Goal: Information Seeking & Learning: Learn about a topic

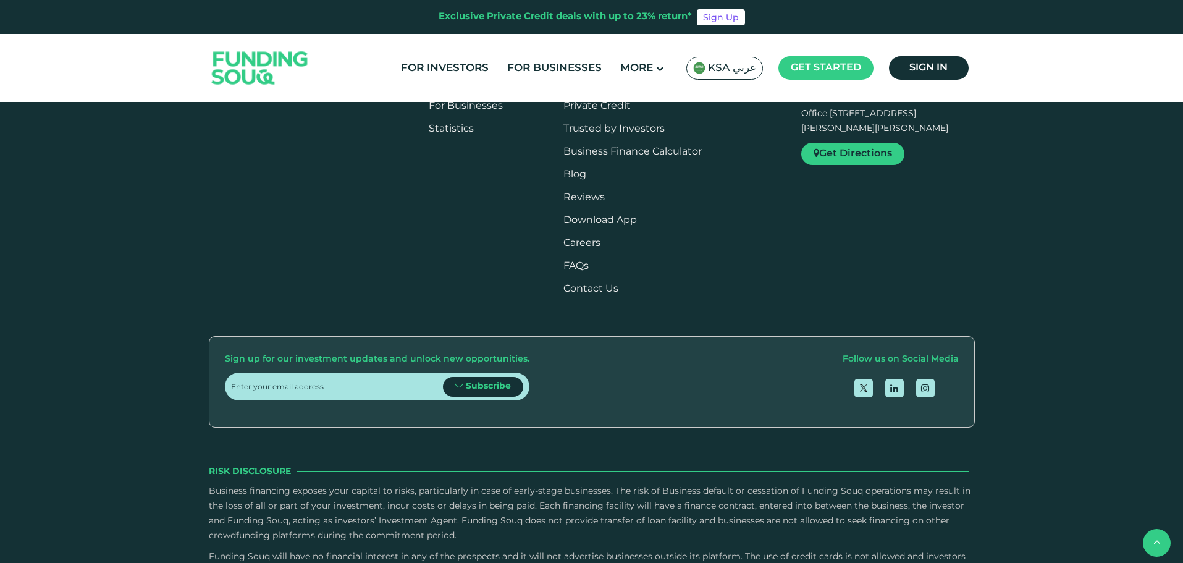
drag, startPoint x: 471, startPoint y: 259, endPoint x: 716, endPoint y: 278, distance: 246.0
drag, startPoint x: 730, startPoint y: 277, endPoint x: 484, endPoint y: 259, distance: 245.9
drag, startPoint x: 459, startPoint y: 264, endPoint x: 870, endPoint y: 266, distance: 411.4
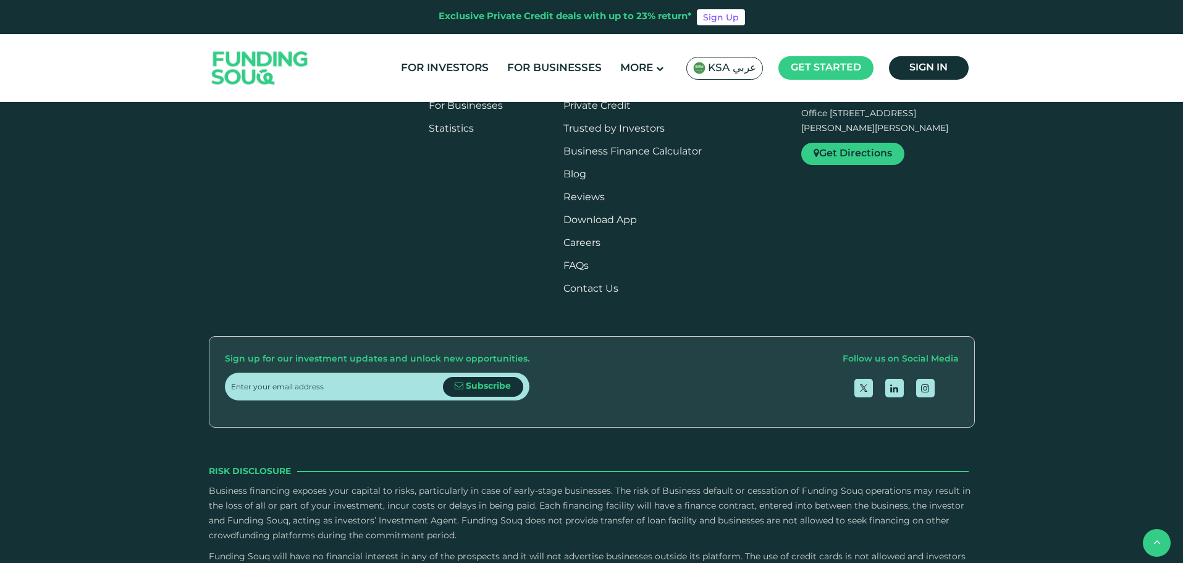
drag, startPoint x: 880, startPoint y: 322, endPoint x: 675, endPoint y: 322, distance: 205.1
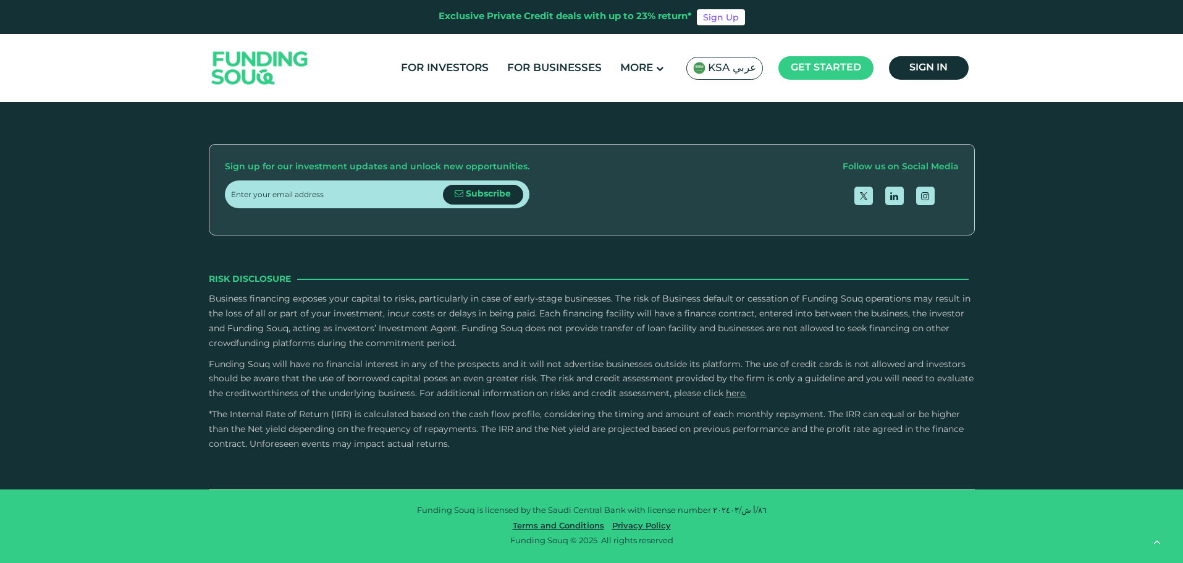
scroll to position [1694, 0]
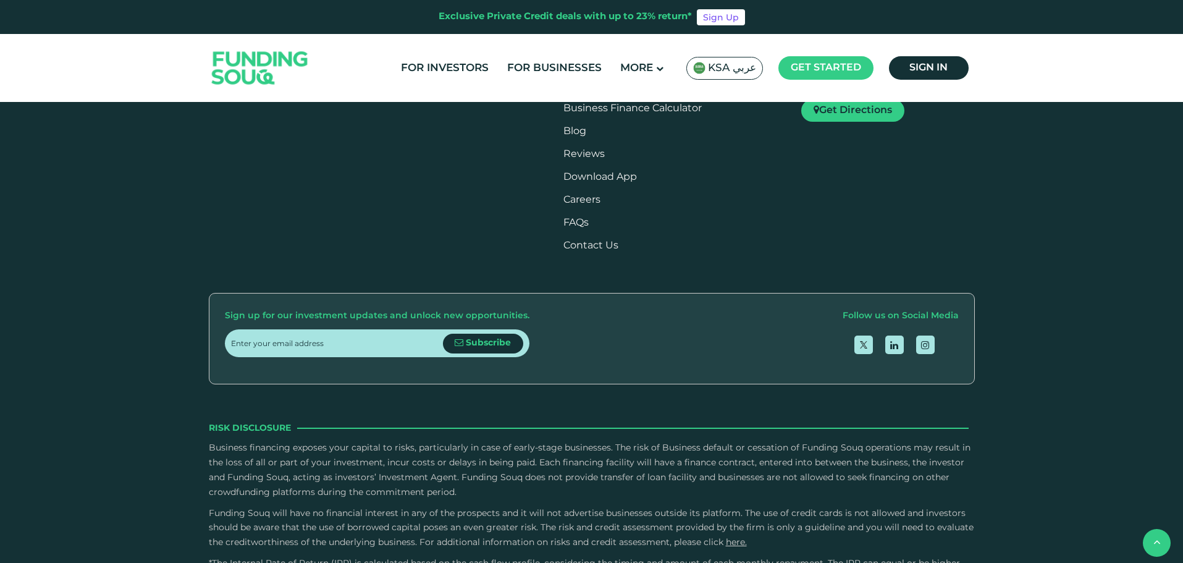
type tc-range-slider "4"
drag, startPoint x: 647, startPoint y: 267, endPoint x: 685, endPoint y: 339, distance: 81.5
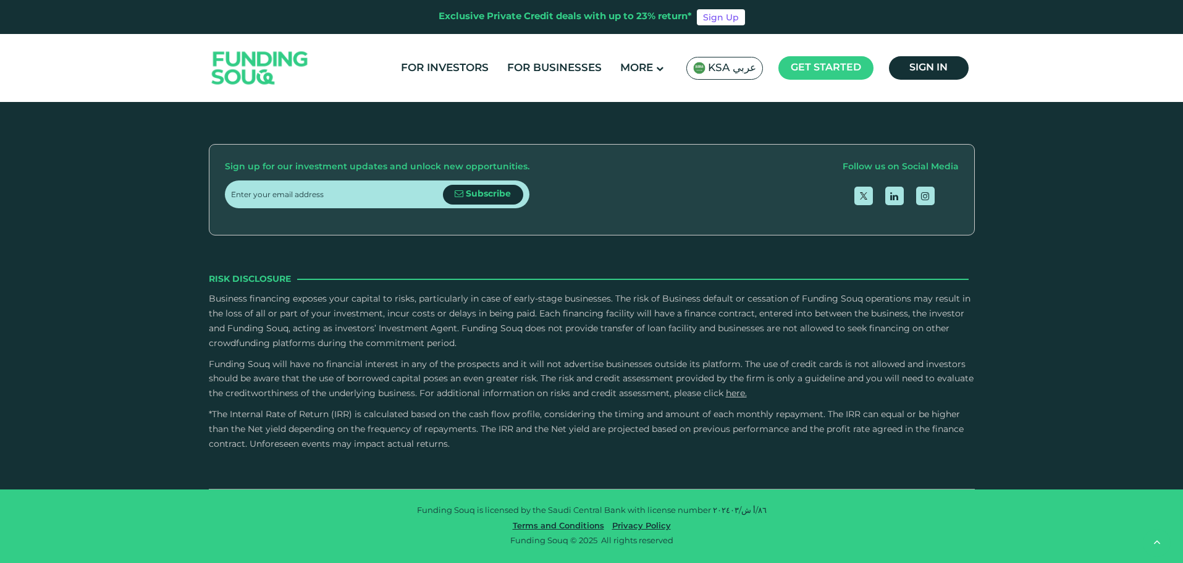
scroll to position [1941, 0]
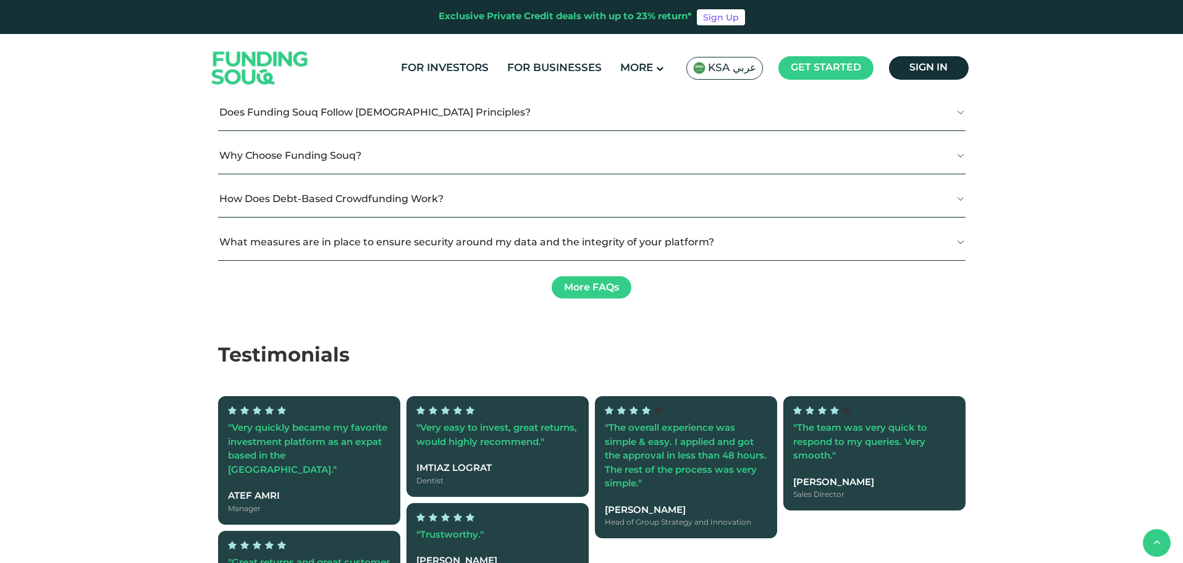
drag, startPoint x: 290, startPoint y: 309, endPoint x: 392, endPoint y: 308, distance: 102.6
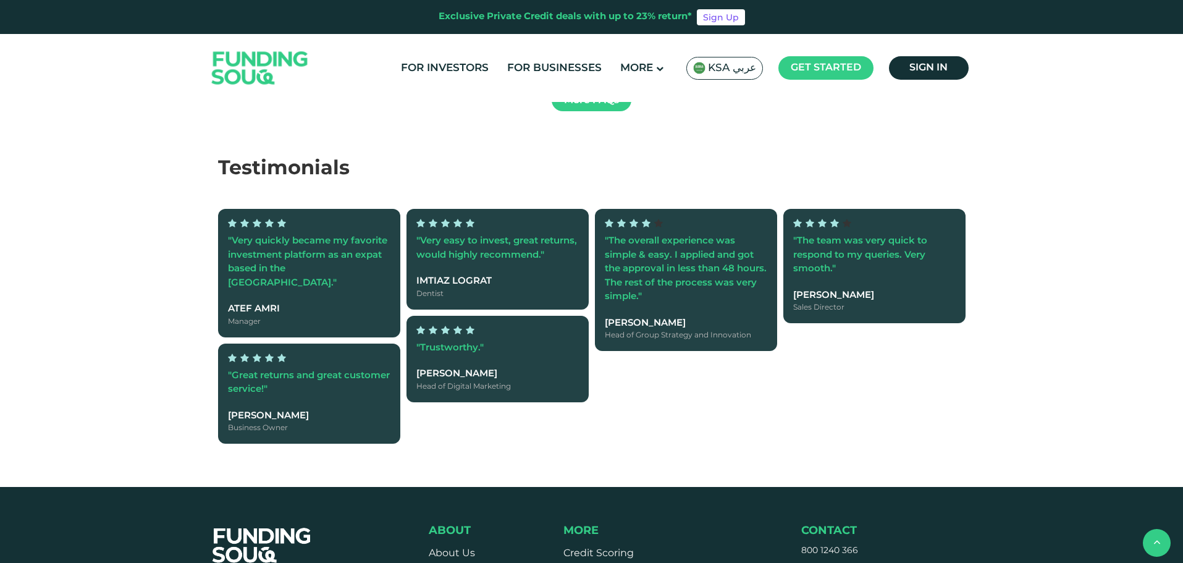
scroll to position [2126, 0]
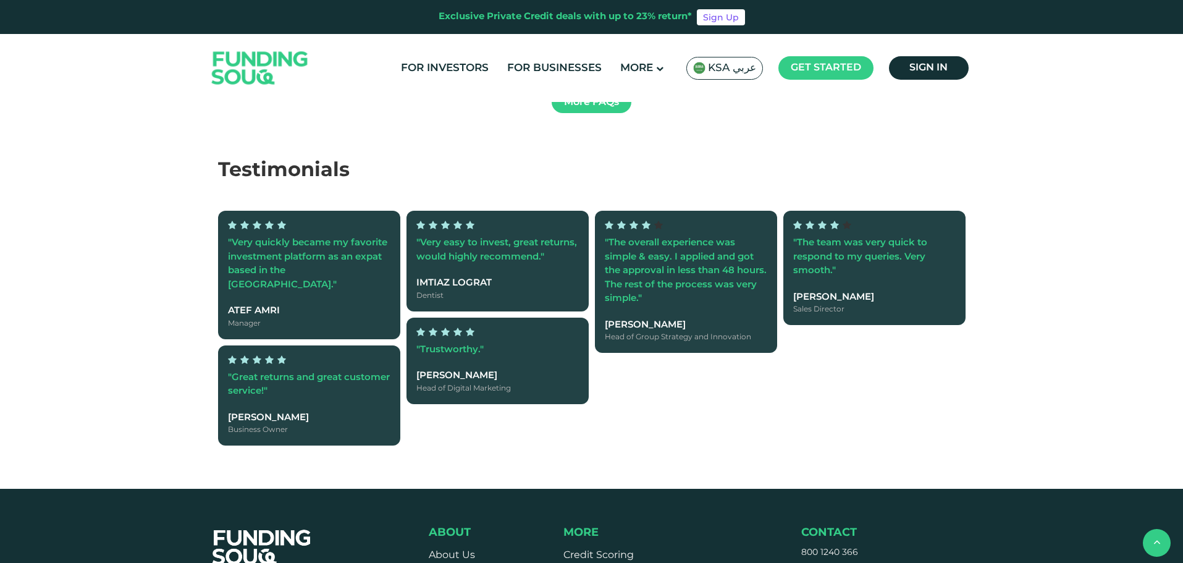
radio input "true"
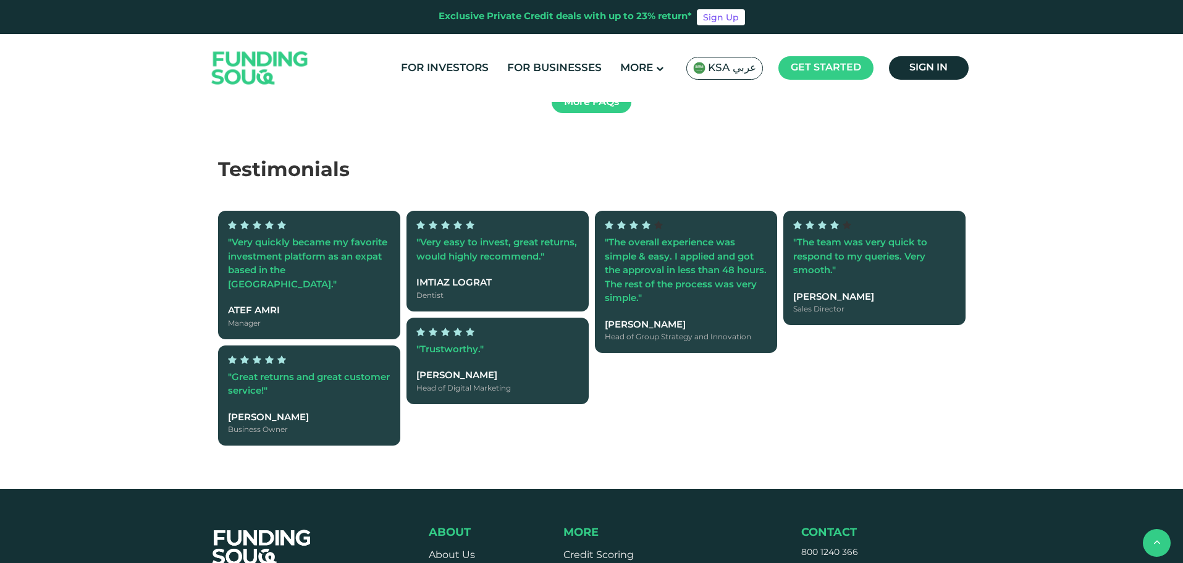
radio input "true"
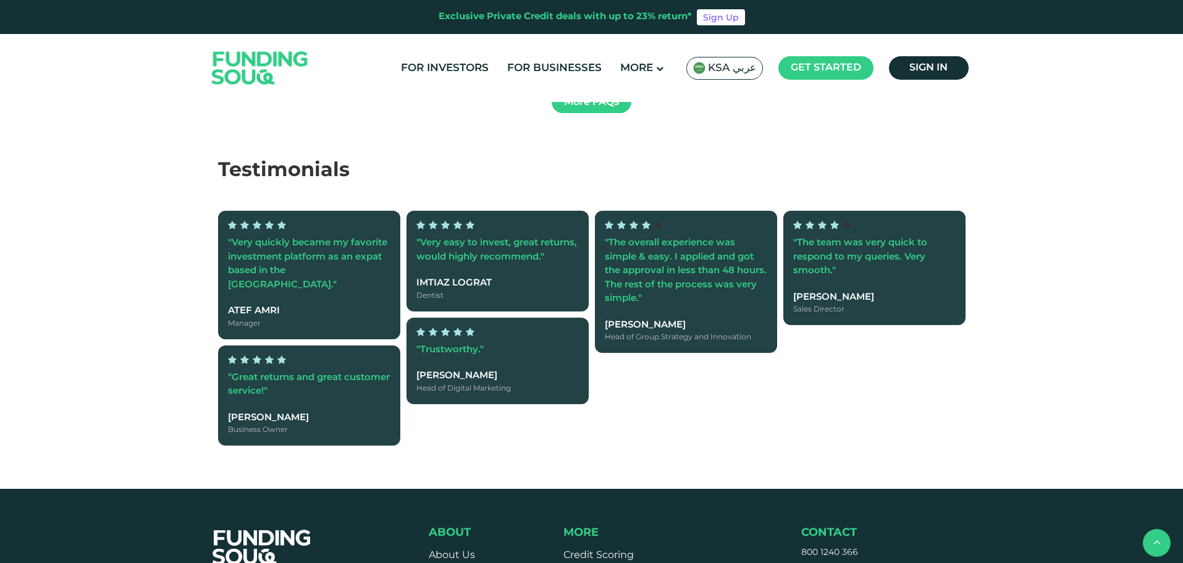
radio input "true"
type tc-range-slider "5"
drag, startPoint x: 621, startPoint y: 285, endPoint x: 483, endPoint y: 293, distance: 138.0
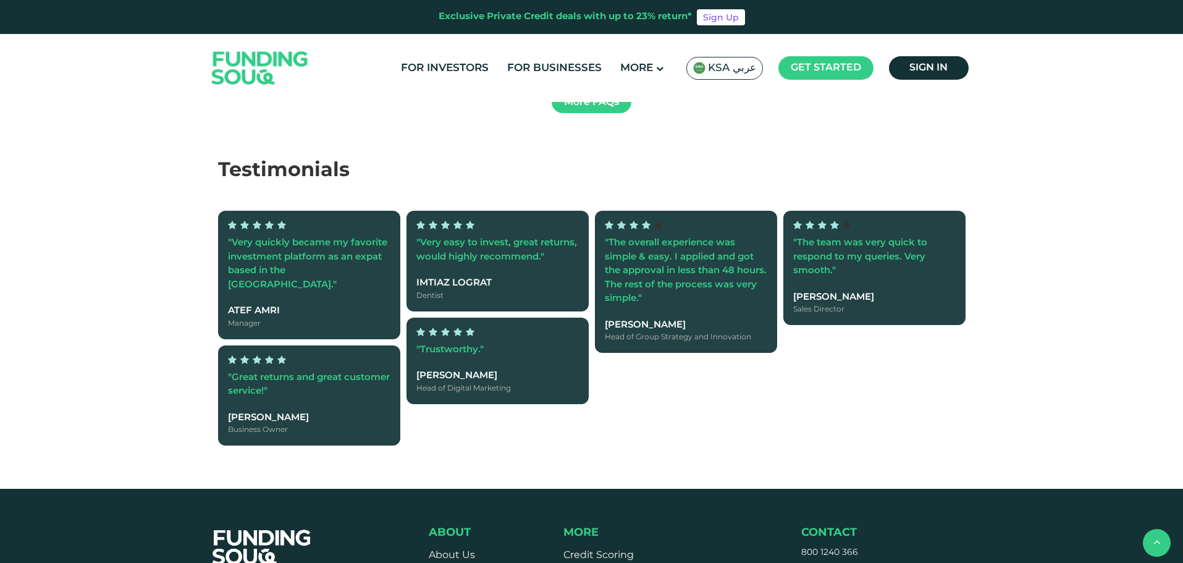
type tc-range-slider "10000"
drag, startPoint x: 262, startPoint y: 277, endPoint x: 256, endPoint y: 282, distance: 7.0
type tc-range-slider "10000"
drag, startPoint x: 260, startPoint y: 277, endPoint x: 248, endPoint y: 280, distance: 12.0
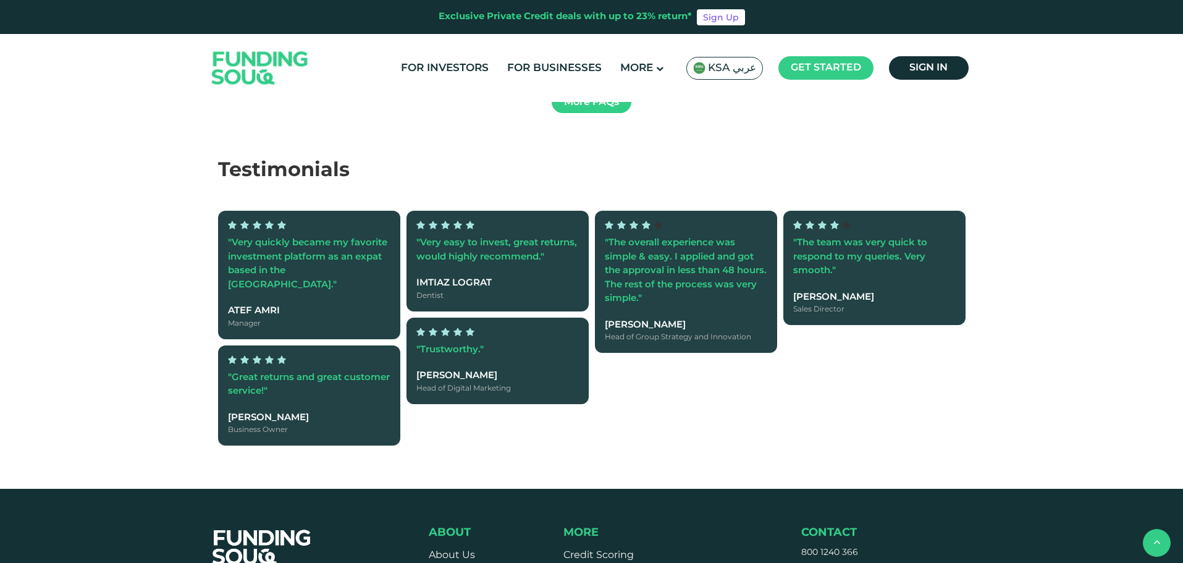
type tc-range-slider "1"
drag, startPoint x: 673, startPoint y: 286, endPoint x: 478, endPoint y: 295, distance: 195.4
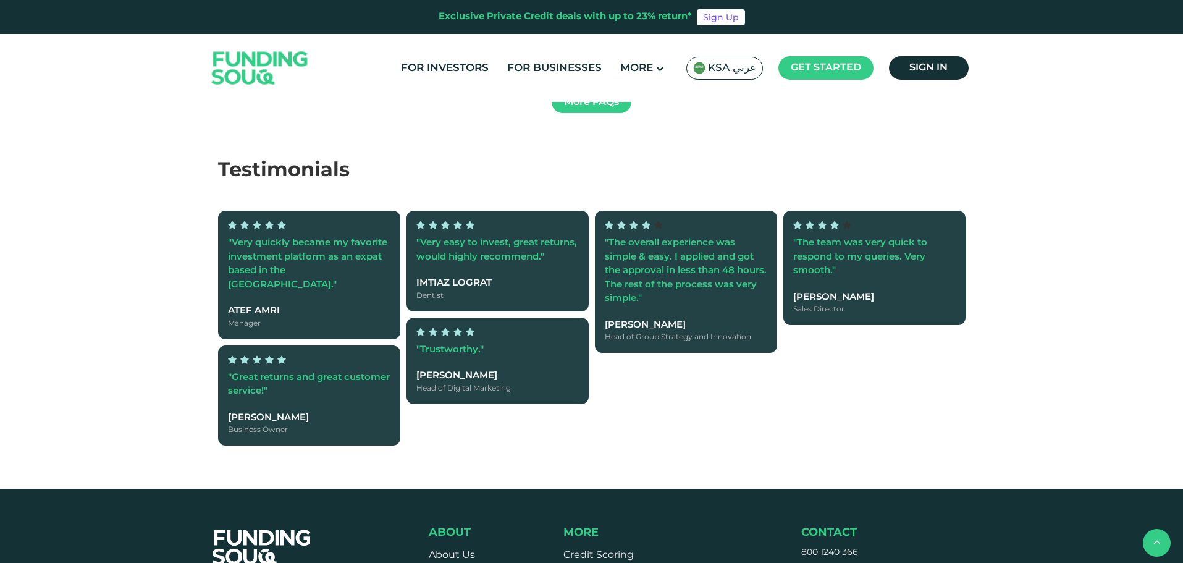
radio input "true"
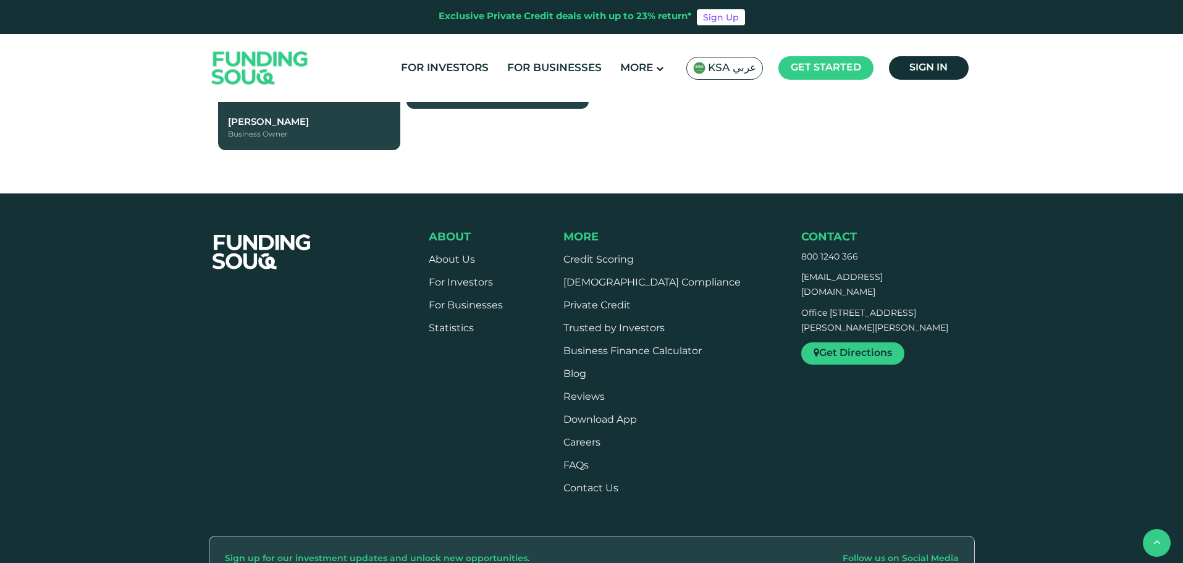
scroll to position [2435, 0]
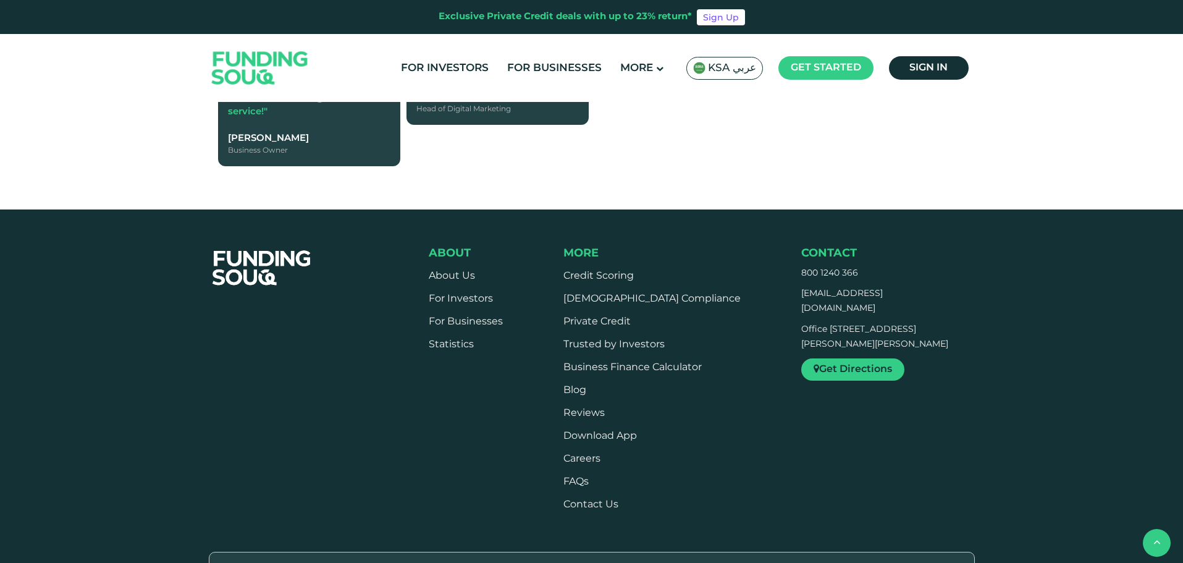
drag, startPoint x: 277, startPoint y: 234, endPoint x: 360, endPoint y: 234, distance: 83.4
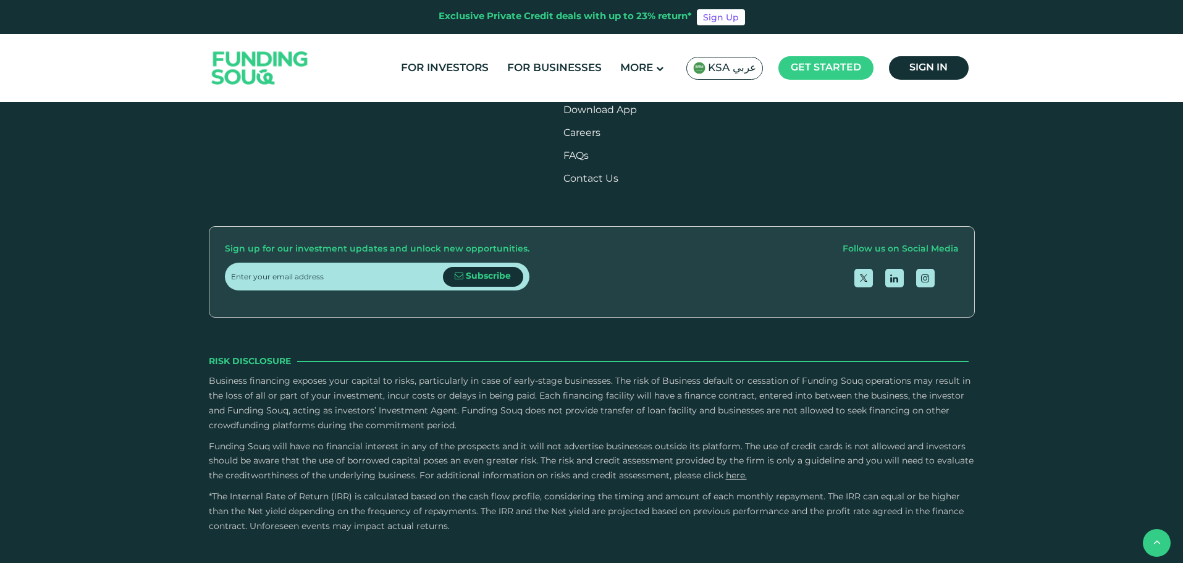
scroll to position [2806, 0]
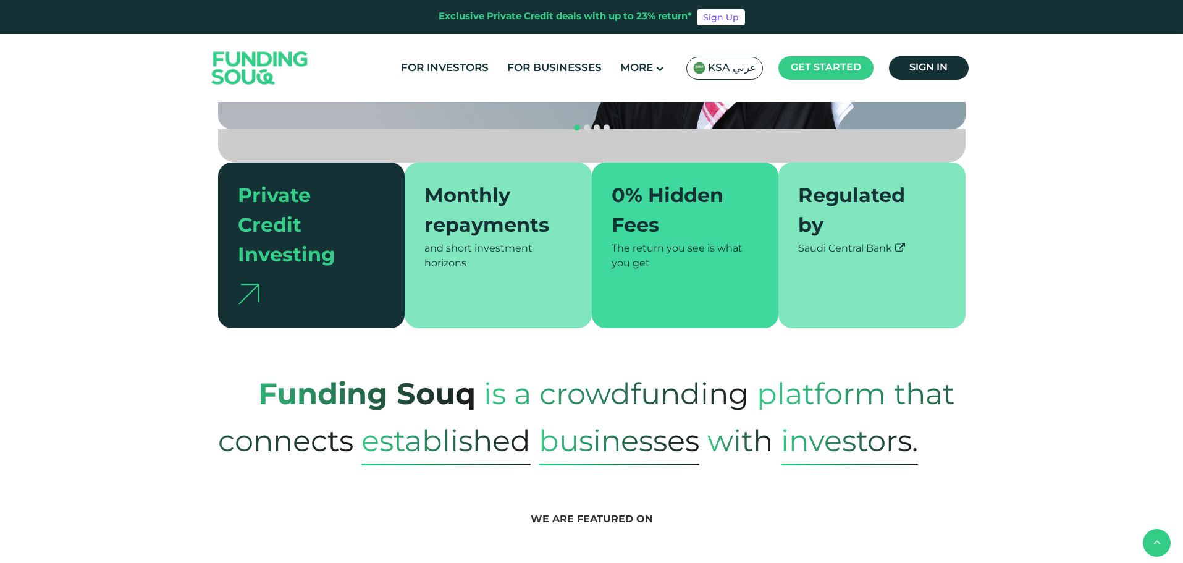
scroll to position [284, 0]
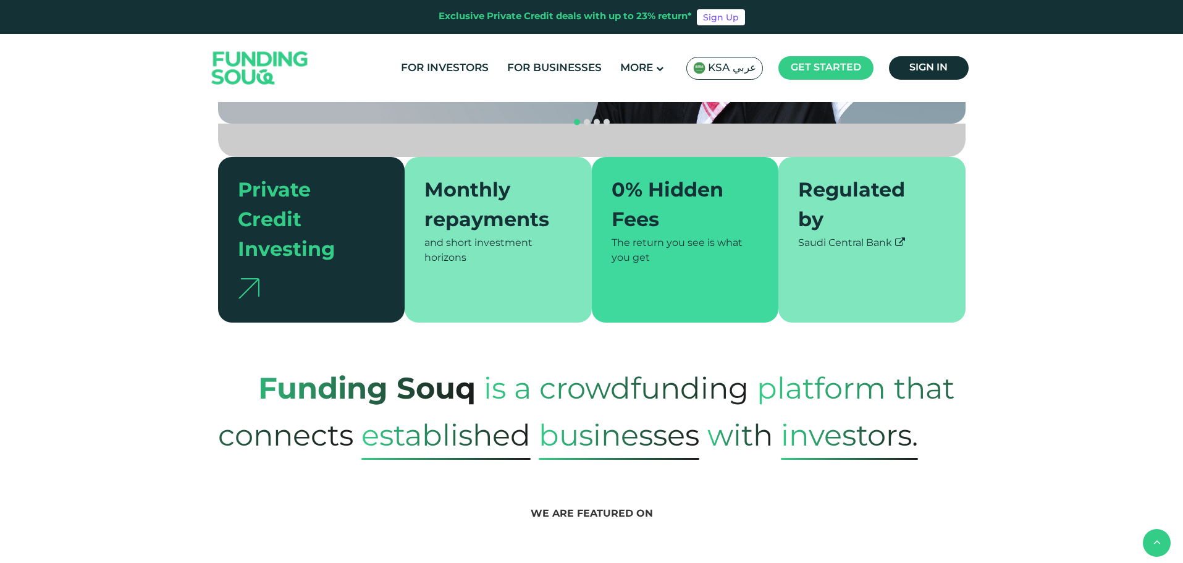
drag, startPoint x: 838, startPoint y: 156, endPoint x: 878, endPoint y: 215, distance: 71.1
click at [878, 215] on div "Regulated by Saudi Central Bank" at bounding box center [871, 240] width 187 height 166
click at [878, 236] on div "Saudi Central Bank" at bounding box center [872, 243] width 148 height 15
click at [879, 236] on div "Saudi Central Bank" at bounding box center [872, 243] width 148 height 15
drag, startPoint x: 882, startPoint y: 211, endPoint x: 845, endPoint y: 156, distance: 65.8
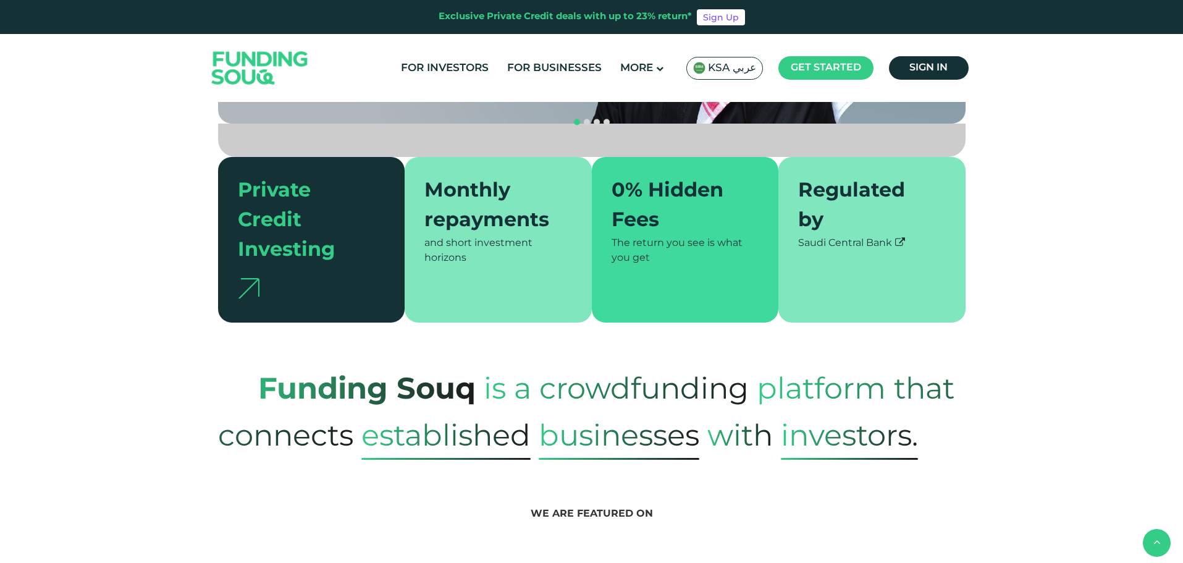
click at [862, 157] on div "Regulated by Saudi Central Bank" at bounding box center [871, 240] width 187 height 166
drag, startPoint x: 826, startPoint y: 157, endPoint x: 882, endPoint y: 211, distance: 77.3
click at [882, 211] on div "Regulated by Saudi Central Bank" at bounding box center [871, 240] width 187 height 166
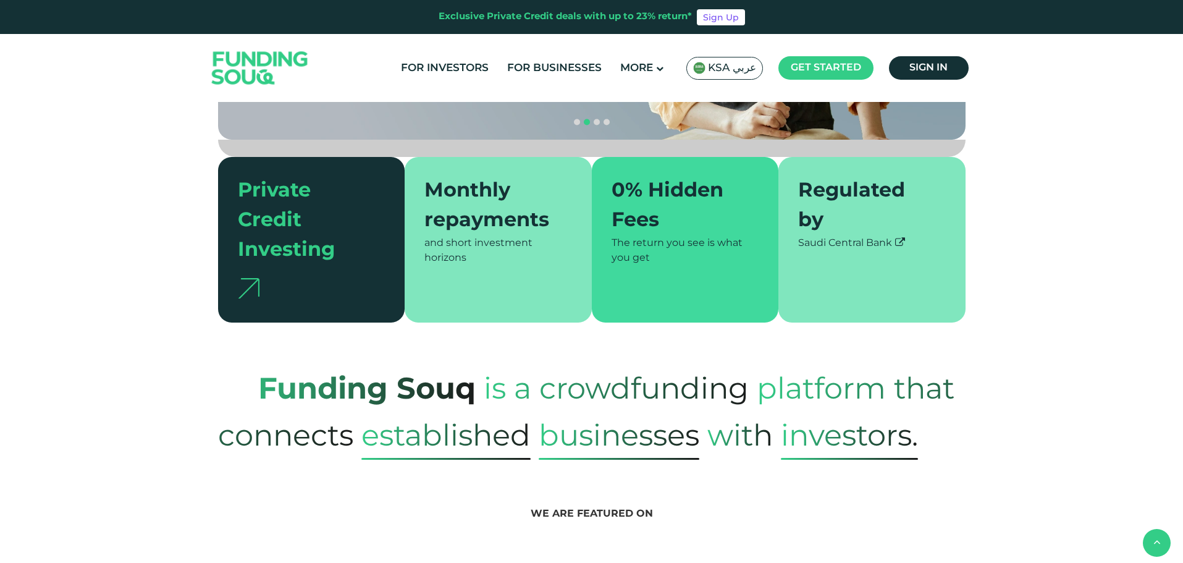
drag, startPoint x: 885, startPoint y: 209, endPoint x: 832, endPoint y: 159, distance: 72.5
click at [832, 159] on div "Regulated by Saudi Central Bank" at bounding box center [871, 240] width 187 height 166
drag, startPoint x: 821, startPoint y: 160, endPoint x: 876, endPoint y: 219, distance: 80.4
click at [876, 219] on div "Regulated by Saudi Central Bank" at bounding box center [871, 240] width 187 height 166
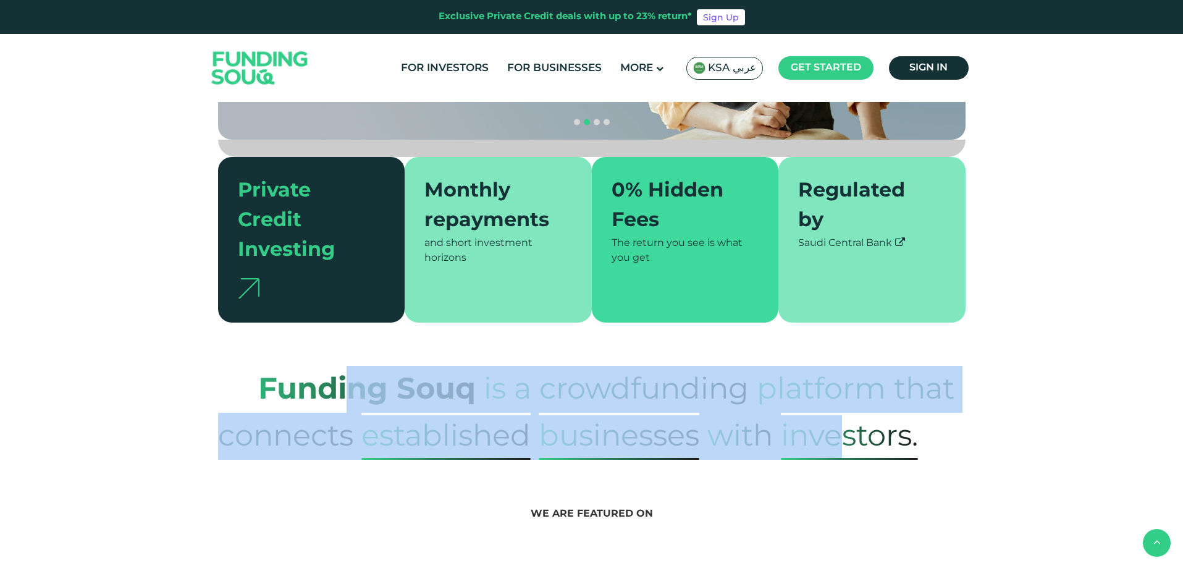
drag, startPoint x: 849, startPoint y: 403, endPoint x: 332, endPoint y: 361, distance: 518.7
click at [349, 366] on p "Funding Souq is a crowdfunding platform that connects established Businesses wi…" at bounding box center [592, 413] width 748 height 94
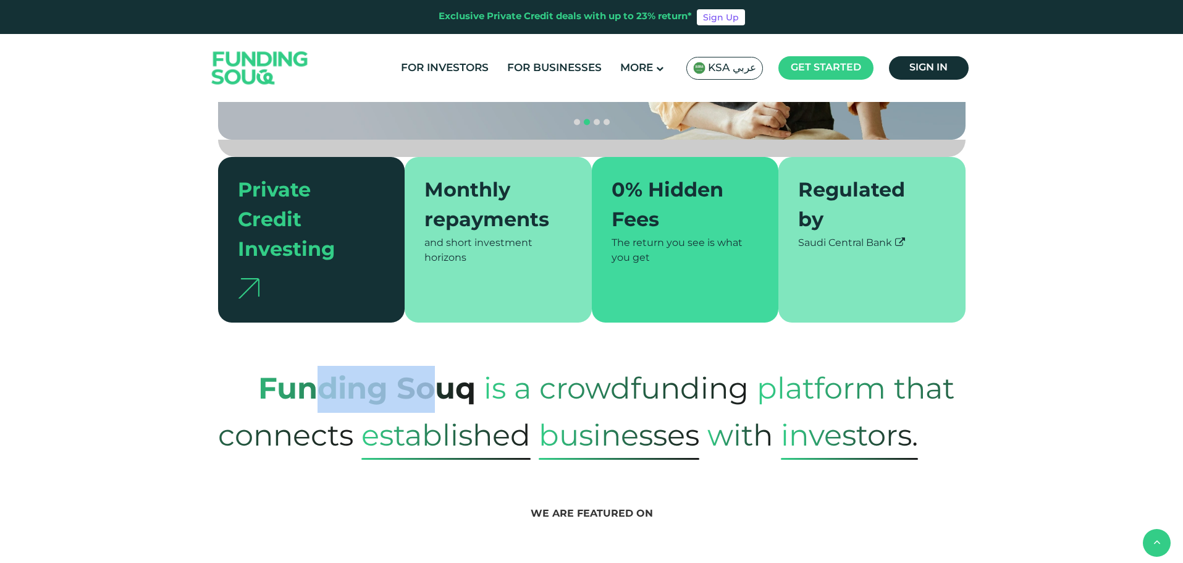
drag, startPoint x: 326, startPoint y: 360, endPoint x: 434, endPoint y: 352, distance: 107.8
click at [434, 376] on strong "Funding Souq" at bounding box center [366, 390] width 217 height 28
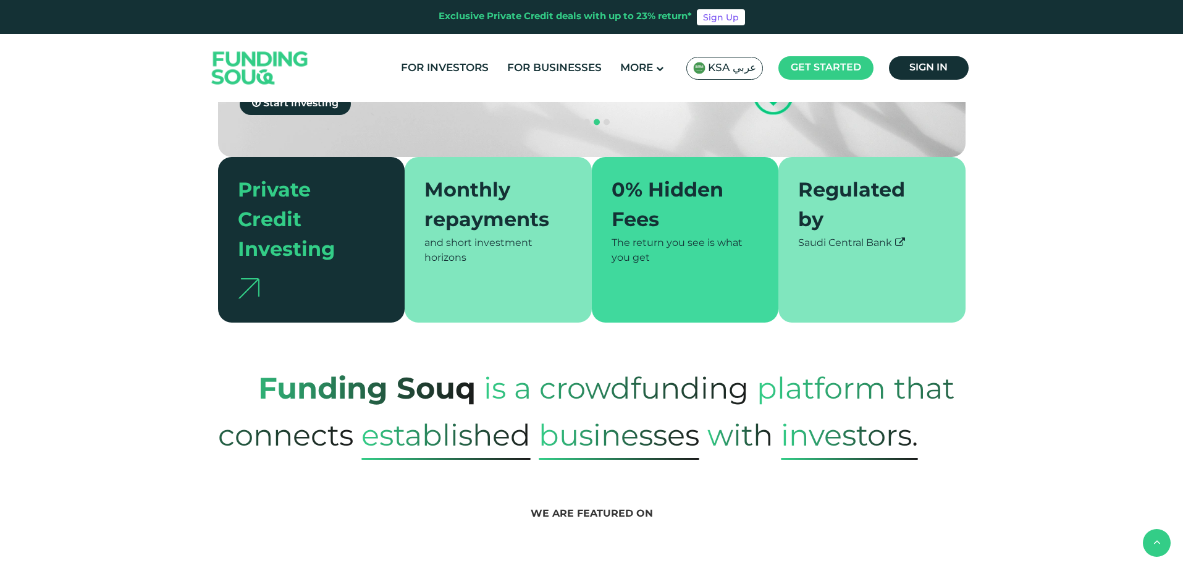
click at [619, 361] on span "is a crowdfunding" at bounding box center [616, 388] width 265 height 61
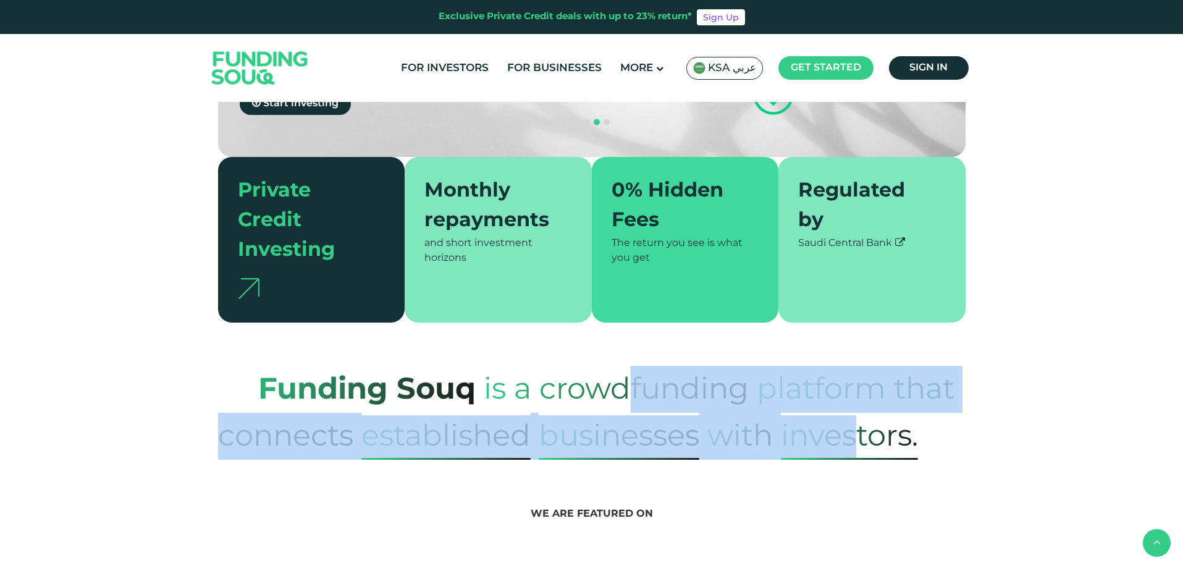
drag, startPoint x: 675, startPoint y: 353, endPoint x: 859, endPoint y: 397, distance: 189.3
click at [859, 397] on p "Funding Souq is a crowdfunding platform that connects established Businesses wi…" at bounding box center [592, 413] width 748 height 94
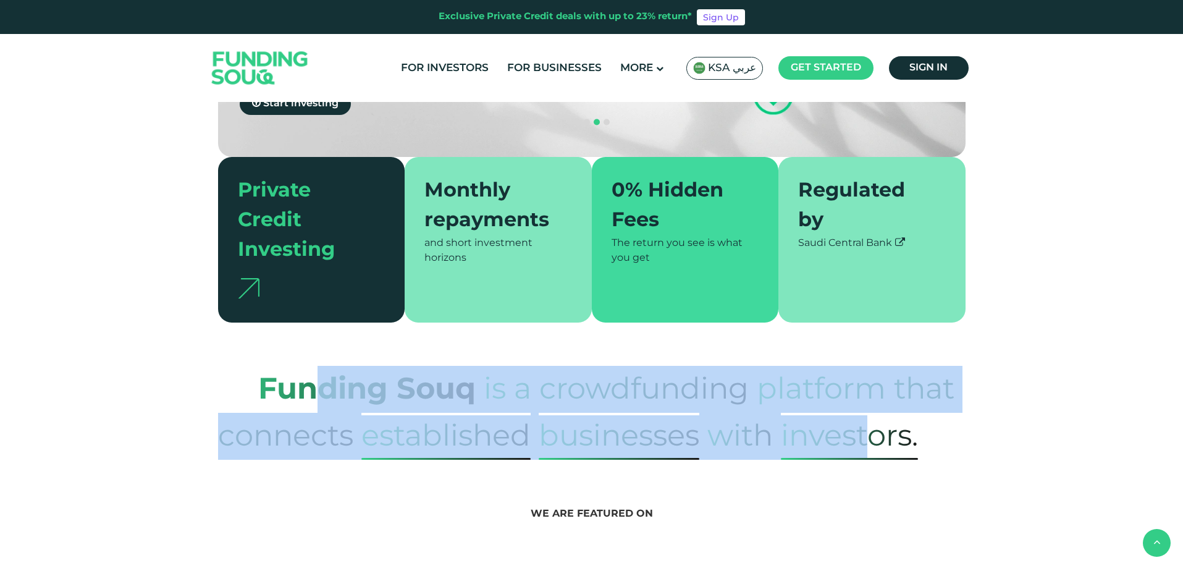
drag, startPoint x: 869, startPoint y: 402, endPoint x: 318, endPoint y: 350, distance: 554.1
click at [318, 366] on p "Funding Souq is a crowdfunding platform that connects established Businesses wi…" at bounding box center [592, 413] width 748 height 94
drag, startPoint x: 304, startPoint y: 357, endPoint x: 819, endPoint y: 405, distance: 517.4
click at [819, 405] on p "Funding Souq is a crowdfunding platform that connects established Businesses wi…" at bounding box center [592, 413] width 748 height 94
drag, startPoint x: 852, startPoint y: 400, endPoint x: 349, endPoint y: 362, distance: 504.3
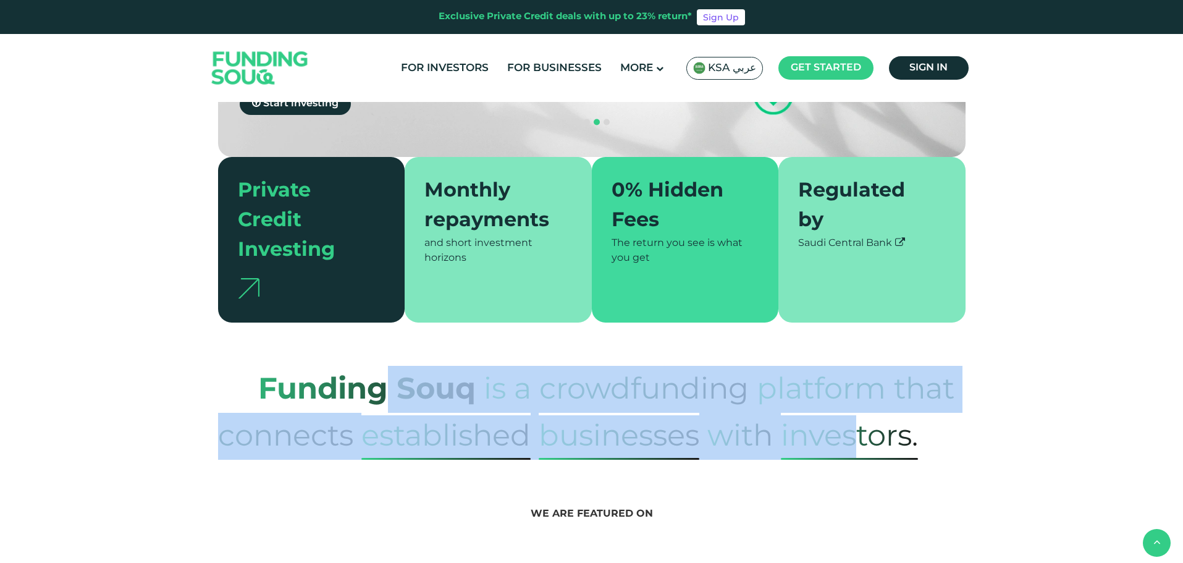
click at [385, 366] on p "Funding Souq is a crowdfunding platform that connects established Businesses wi…" at bounding box center [592, 413] width 748 height 94
drag, startPoint x: 321, startPoint y: 353, endPoint x: 848, endPoint y: 397, distance: 528.2
click at [848, 397] on p "Funding Souq is a crowdfunding platform that connects established Businesses wi…" at bounding box center [592, 413] width 748 height 94
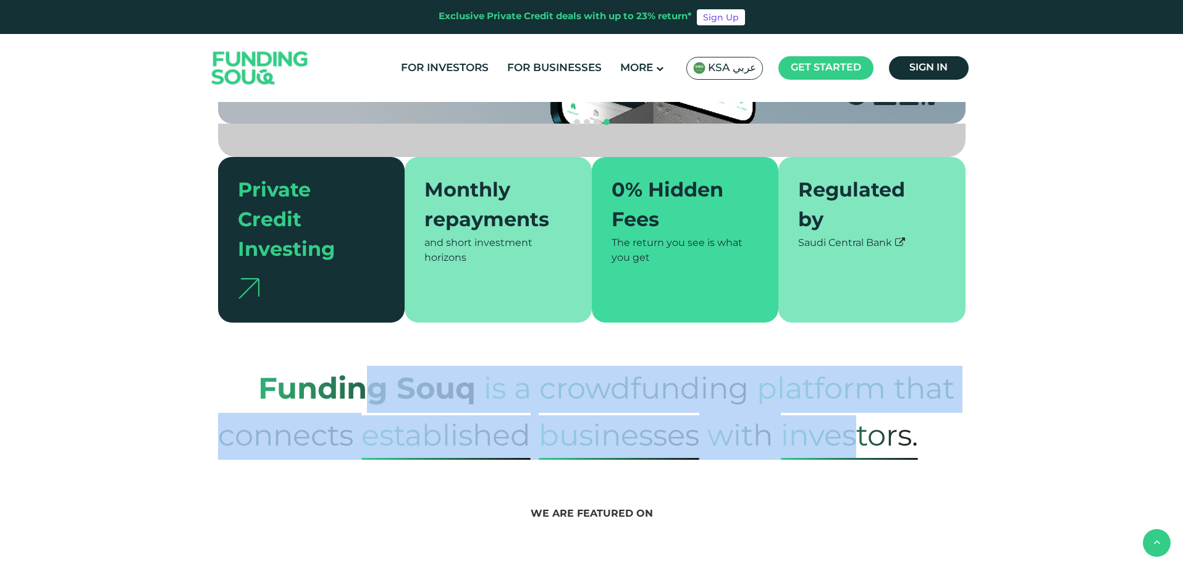
drag, startPoint x: 854, startPoint y: 402, endPoint x: 351, endPoint y: 355, distance: 505.7
click at [357, 366] on p "Funding Souq is a crowdfunding platform that connects established Businesses wi…" at bounding box center [592, 413] width 748 height 94
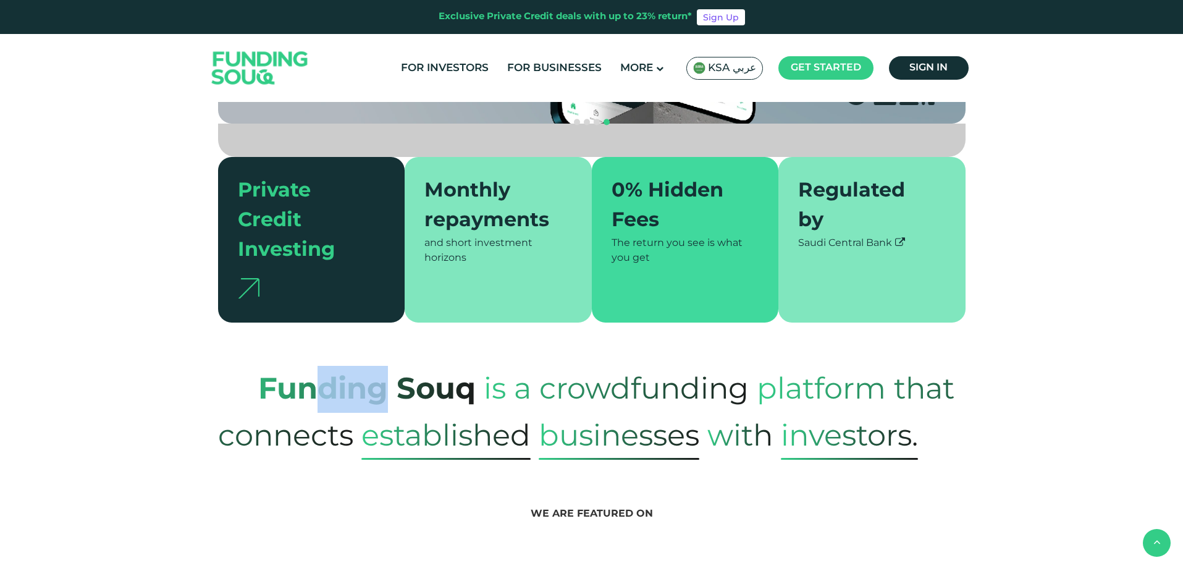
drag, startPoint x: 321, startPoint y: 354, endPoint x: 381, endPoint y: 352, distance: 60.0
click at [381, 376] on strong "Funding Souq" at bounding box center [366, 390] width 217 height 28
click at [488, 361] on span "is a crowdfunding" at bounding box center [616, 388] width 265 height 61
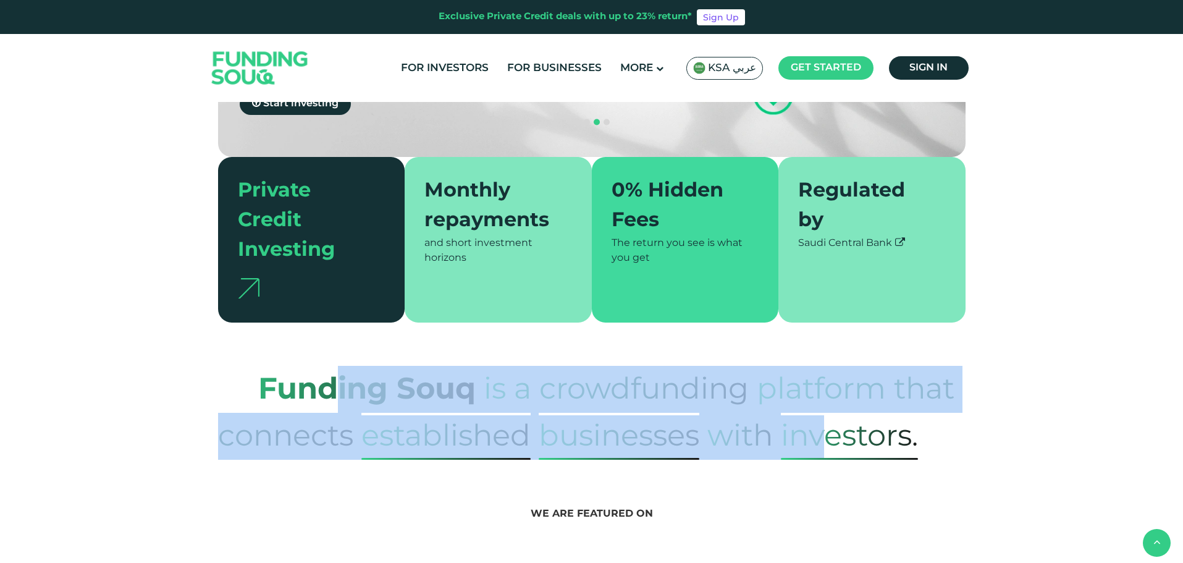
drag, startPoint x: 334, startPoint y: 355, endPoint x: 819, endPoint y: 405, distance: 487.5
click at [819, 405] on p "Funding Souq is a crowdfunding platform that connects established Businesses wi…" at bounding box center [592, 413] width 748 height 94
drag, startPoint x: 856, startPoint y: 407, endPoint x: 312, endPoint y: 355, distance: 546.2
click at [312, 366] on p "Funding Souq is a crowdfunding platform that connects established Businesses wi…" at bounding box center [592, 413] width 748 height 94
click at [312, 376] on strong "Funding Souq" at bounding box center [366, 390] width 217 height 28
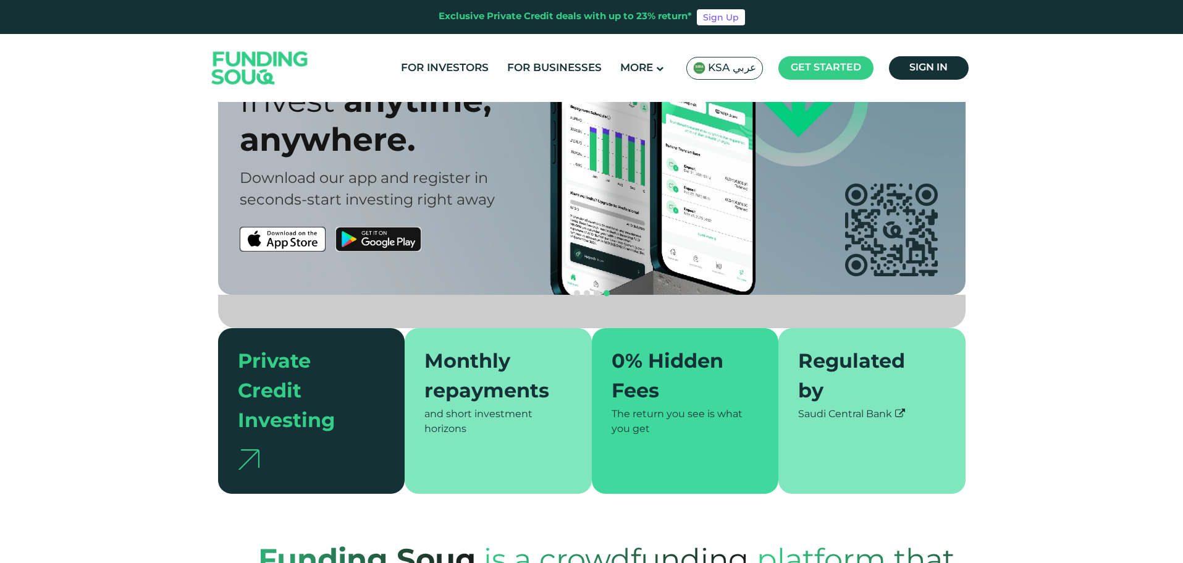
scroll to position [99, 0]
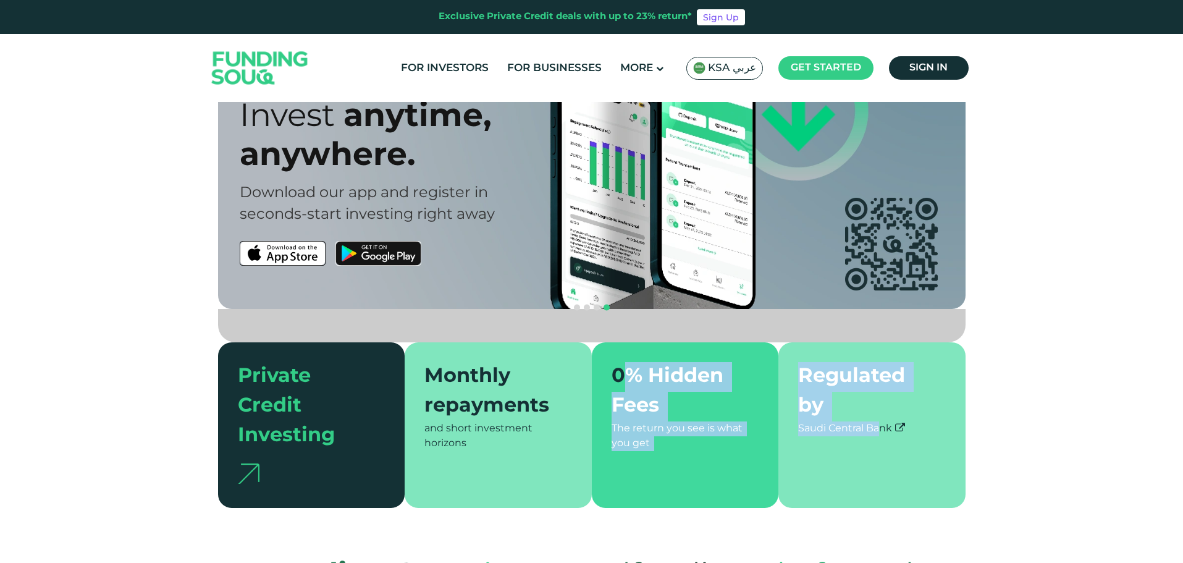
drag, startPoint x: 627, startPoint y: 347, endPoint x: 855, endPoint y: 400, distance: 234.2
click at [847, 399] on section "Private Credit Investing Monthly repayments and short investment horizons 0% Hi…" at bounding box center [592, 425] width 748 height 166
drag, startPoint x: 857, startPoint y: 396, endPoint x: 267, endPoint y: 347, distance: 592.7
click at [268, 347] on section "Private Credit Investing Monthly repayments and short investment horizons 0% Hi…" at bounding box center [592, 425] width 748 height 166
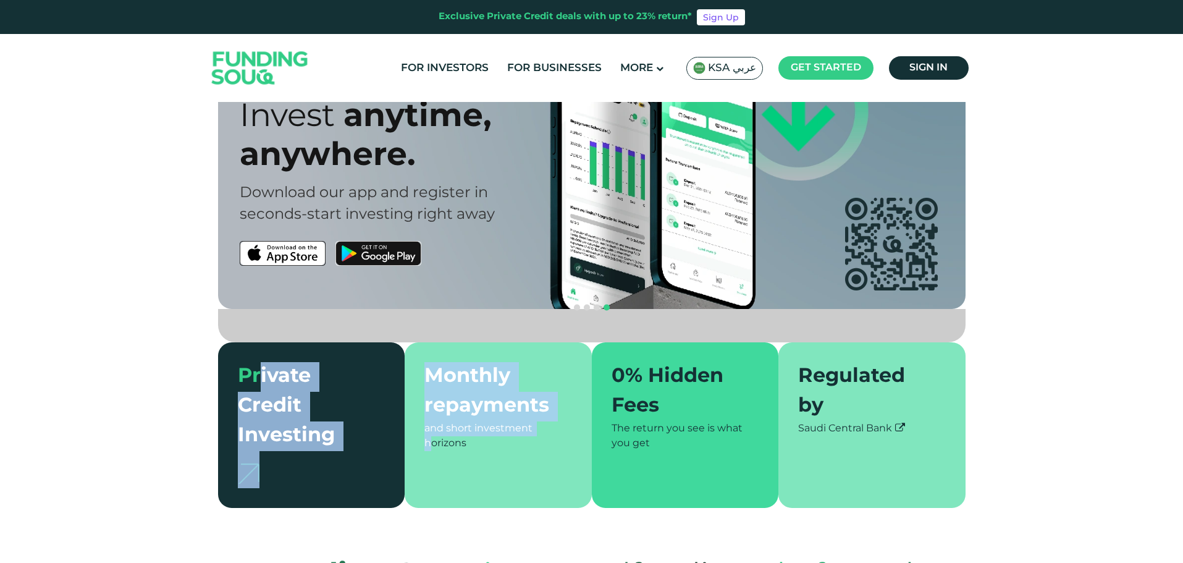
drag, startPoint x: 259, startPoint y: 345, endPoint x: 505, endPoint y: 407, distance: 253.4
click at [499, 394] on section "Private Credit Investing Monthly repayments and short investment horizons 0% Hi…" at bounding box center [592, 425] width 748 height 166
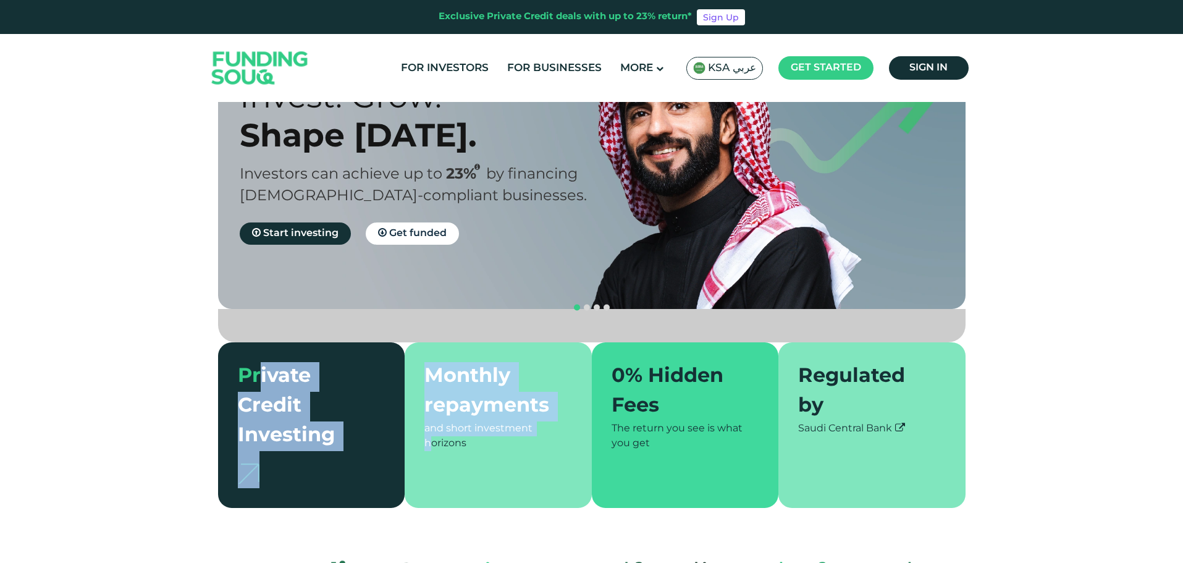
click at [272, 362] on div "Private Credit Investing" at bounding box center [304, 406] width 133 height 89
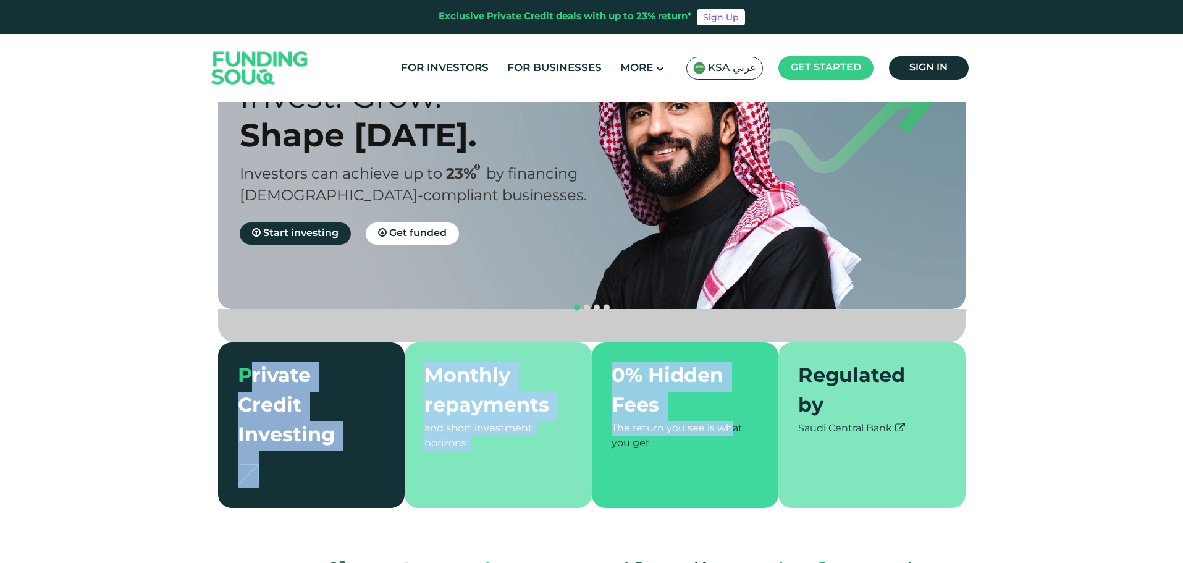
drag, startPoint x: 253, startPoint y: 338, endPoint x: 695, endPoint y: 401, distance: 446.8
click at [695, 401] on section "Private Credit Investing Monthly repayments and short investment horizons 0% Hi…" at bounding box center [592, 425] width 748 height 166
drag, startPoint x: 728, startPoint y: 395, endPoint x: 275, endPoint y: 348, distance: 455.3
click at [275, 348] on section "Private Credit Investing Monthly repayments and short investment horizons 0% Hi…" at bounding box center [592, 425] width 748 height 166
drag, startPoint x: 261, startPoint y: 348, endPoint x: 725, endPoint y: 397, distance: 467.1
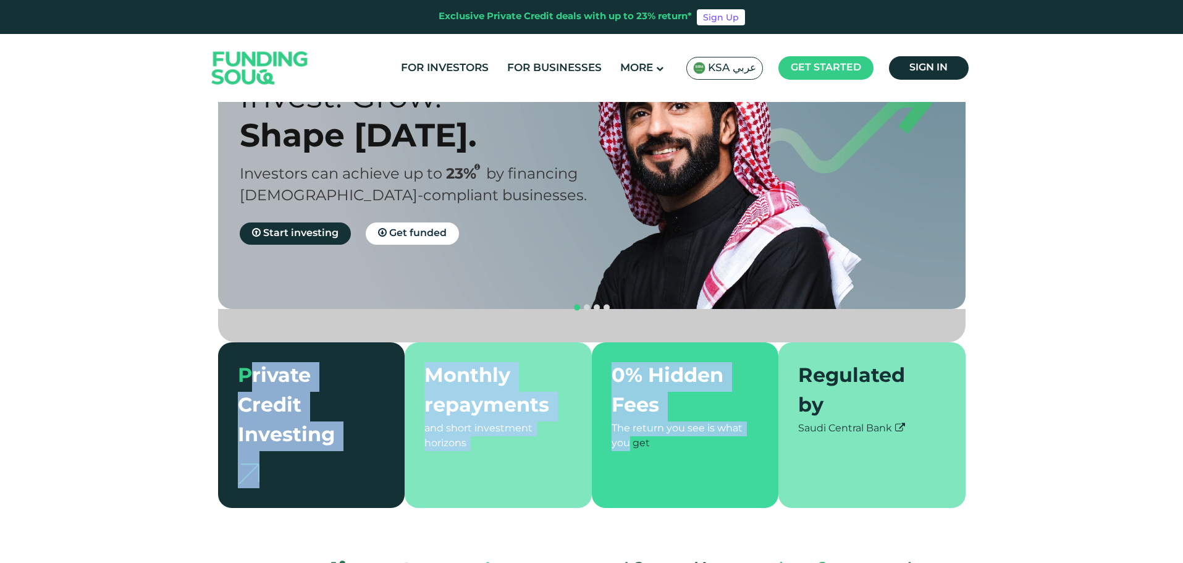
click at [725, 397] on section "Private Credit Investing Monthly repayments and short investment horizons 0% Hi…" at bounding box center [592, 425] width 748 height 166
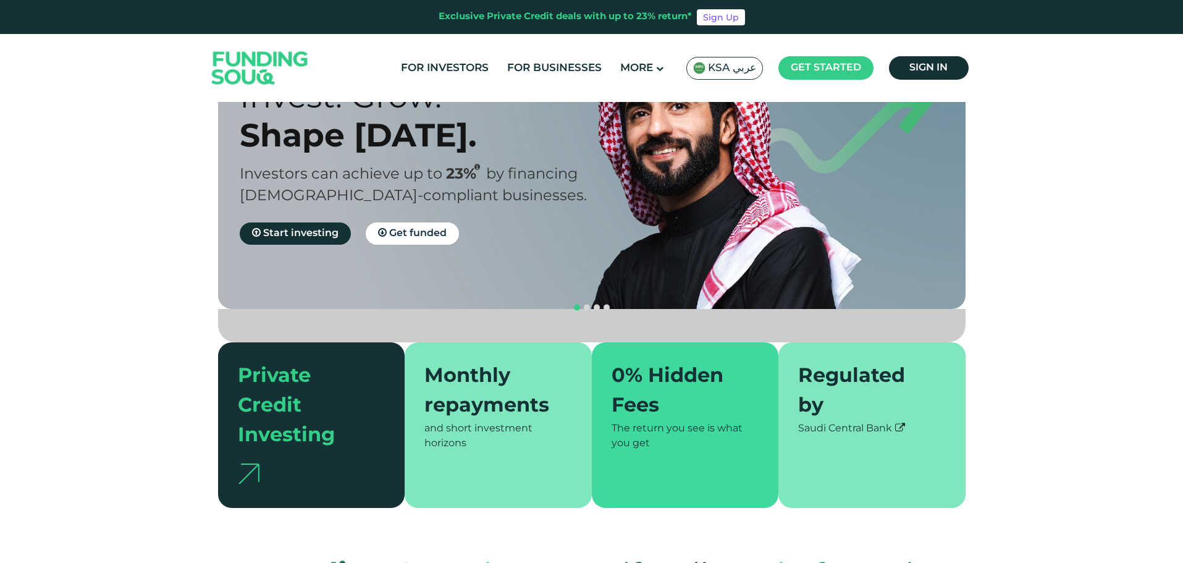
click at [730, 421] on div "The return you see is what you get" at bounding box center [686, 436] width 148 height 30
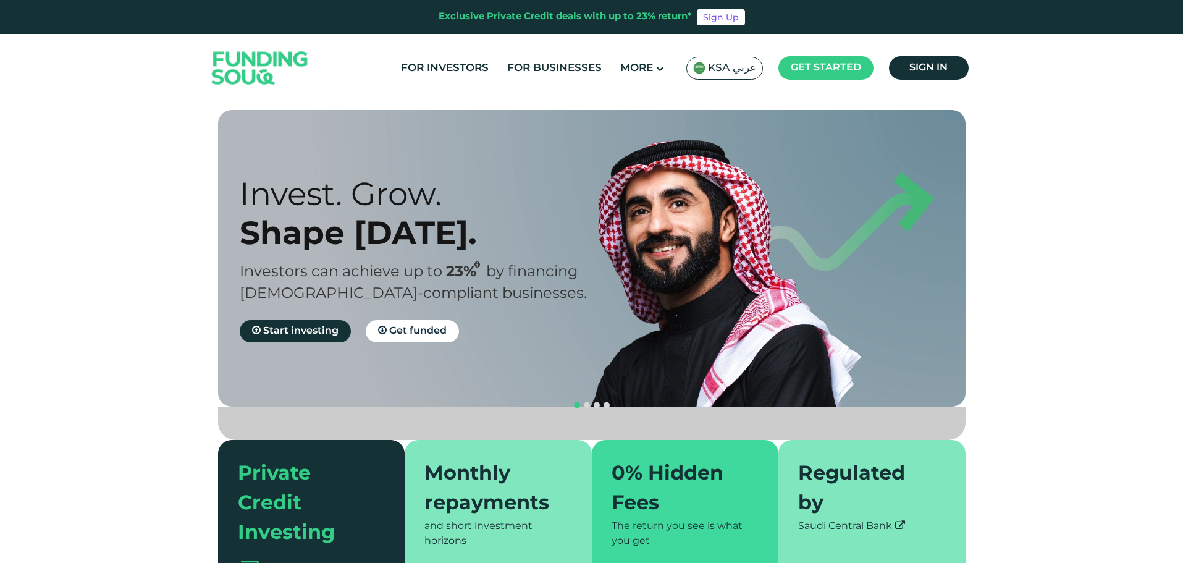
scroll to position [0, 0]
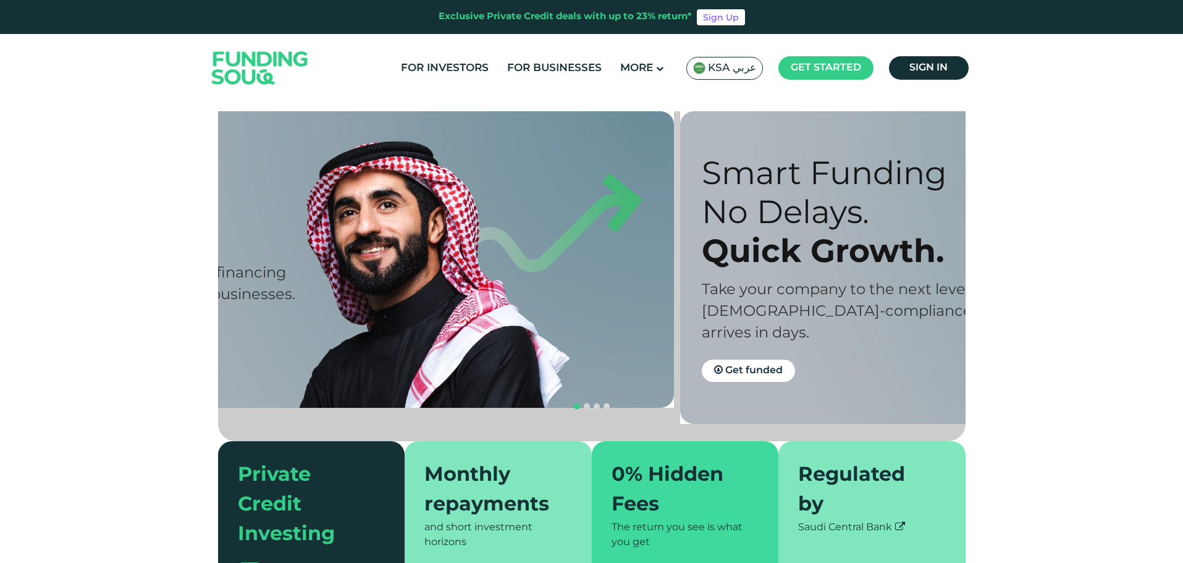
drag, startPoint x: 721, startPoint y: 318, endPoint x: 349, endPoint y: 320, distance: 371.9
click at [349, 320] on div "Invest. Grow. Shape [DATE]. Investors can achieve up to 23% by financing [DEMOG…" at bounding box center [310, 259] width 748 height 297
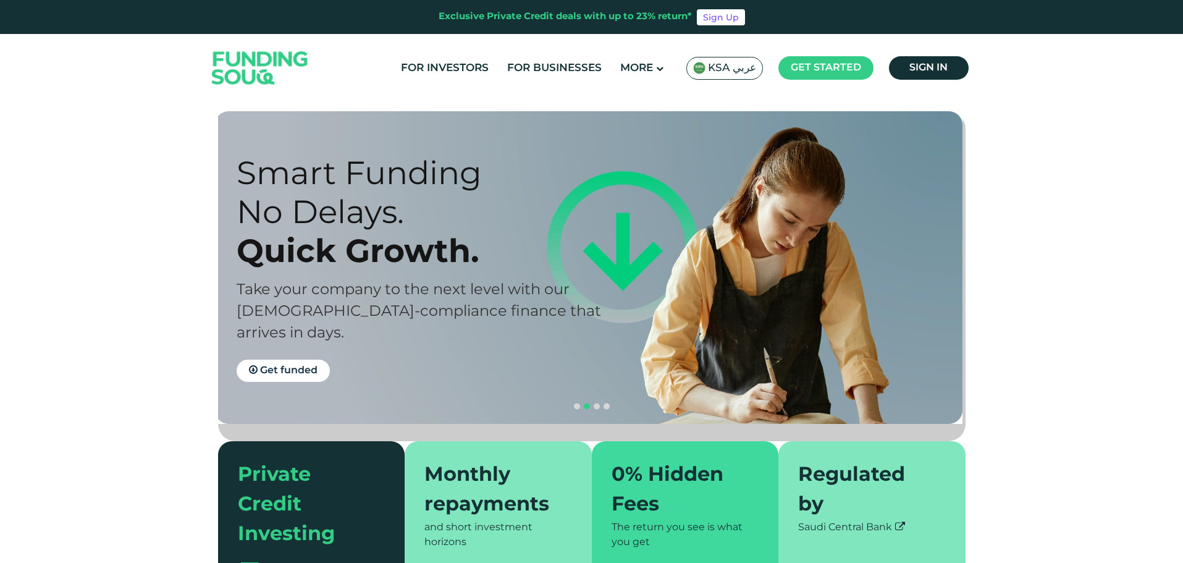
drag, startPoint x: 672, startPoint y: 307, endPoint x: 274, endPoint y: 305, distance: 398.5
click at [274, 305] on div "Smart Funding No Delays. Quick Growth. Take your company to the next level with…" at bounding box center [598, 267] width 748 height 313
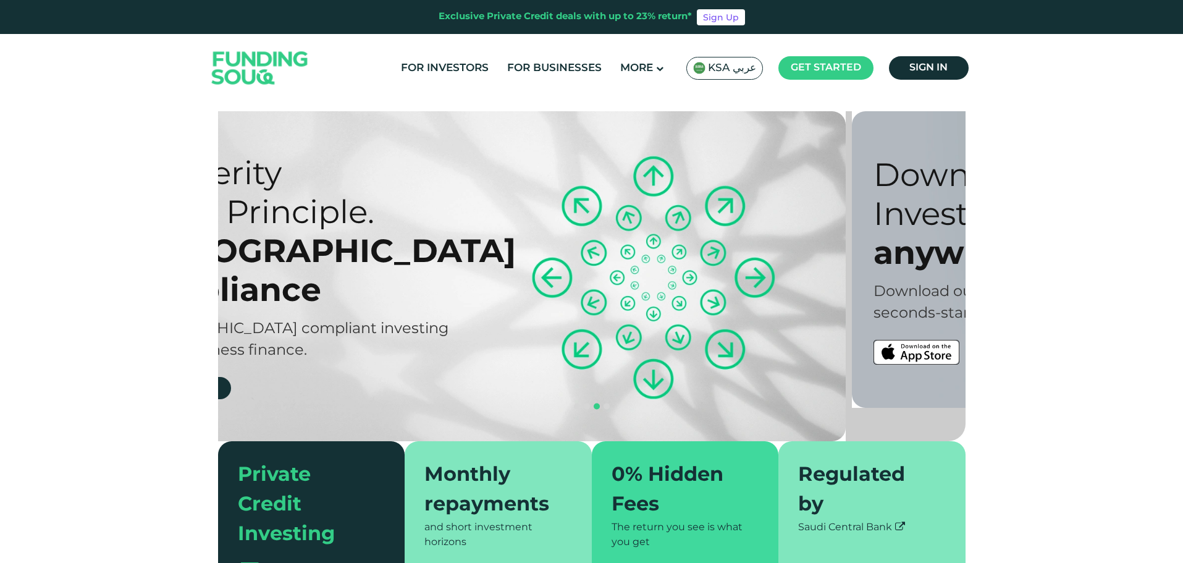
drag, startPoint x: 743, startPoint y: 292, endPoint x: 483, endPoint y: 298, distance: 260.1
click at [485, 297] on div "Prosperity Meets Principle. Shariah Compliance [DEMOGRAPHIC_DATA] compliant inv…" at bounding box center [481, 276] width 748 height 330
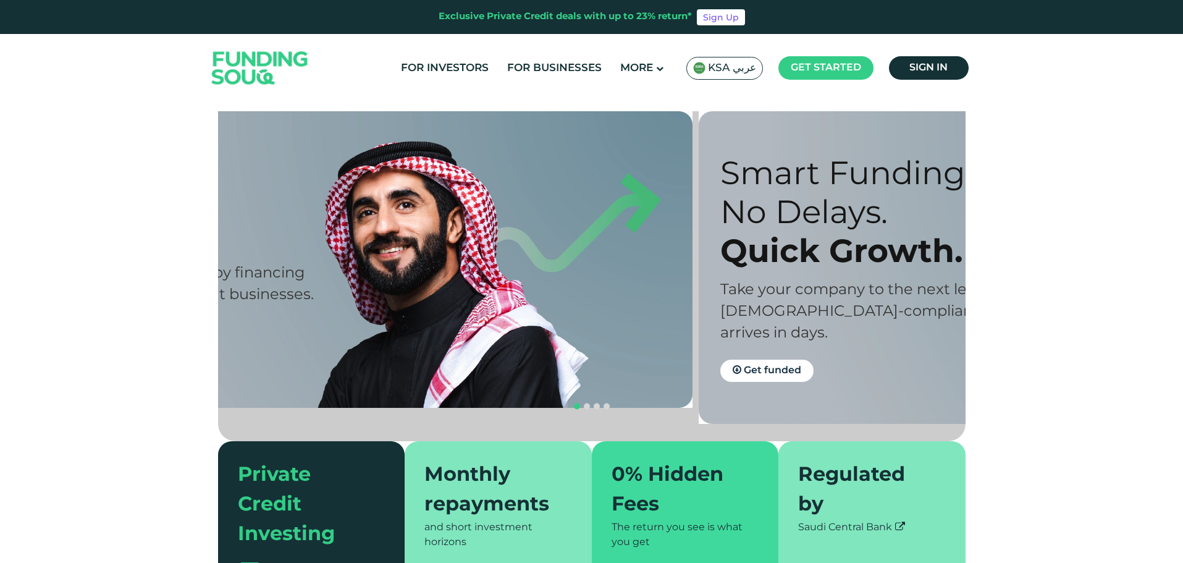
drag, startPoint x: 604, startPoint y: 293, endPoint x: 300, endPoint y: 307, distance: 304.3
click at [300, 307] on div "Invest. Grow. Shape [DATE]. Investors can achieve up to 23% by financing [DEMOG…" at bounding box center [154, 259] width 374 height 168
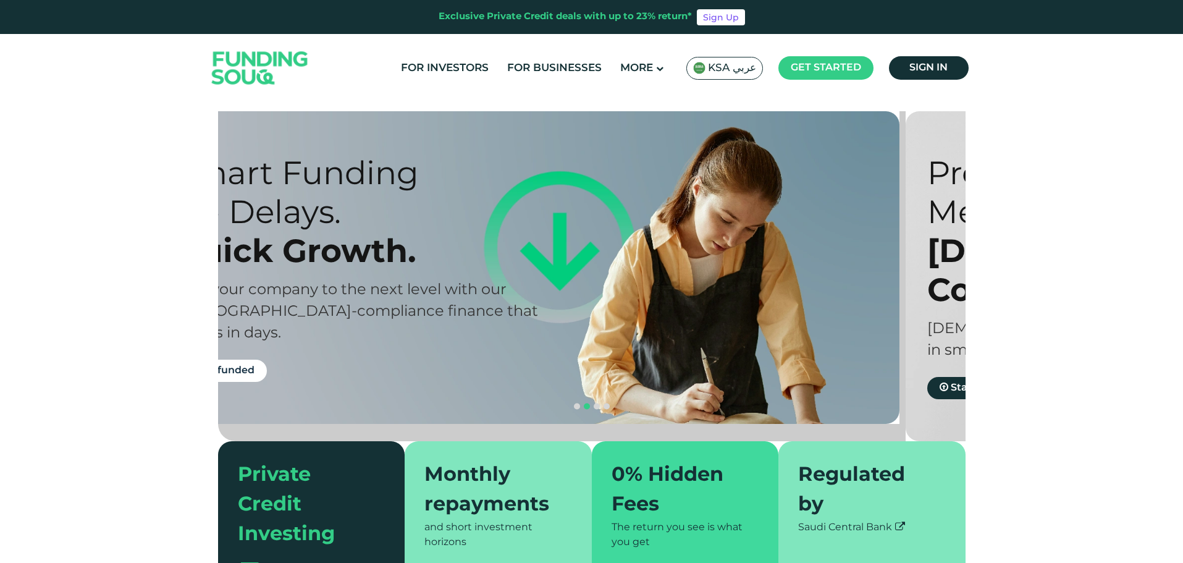
drag, startPoint x: 597, startPoint y: 287, endPoint x: 530, endPoint y: 289, distance: 66.7
click at [530, 289] on div "Take your company to the next level with our" at bounding box center [361, 290] width 374 height 22
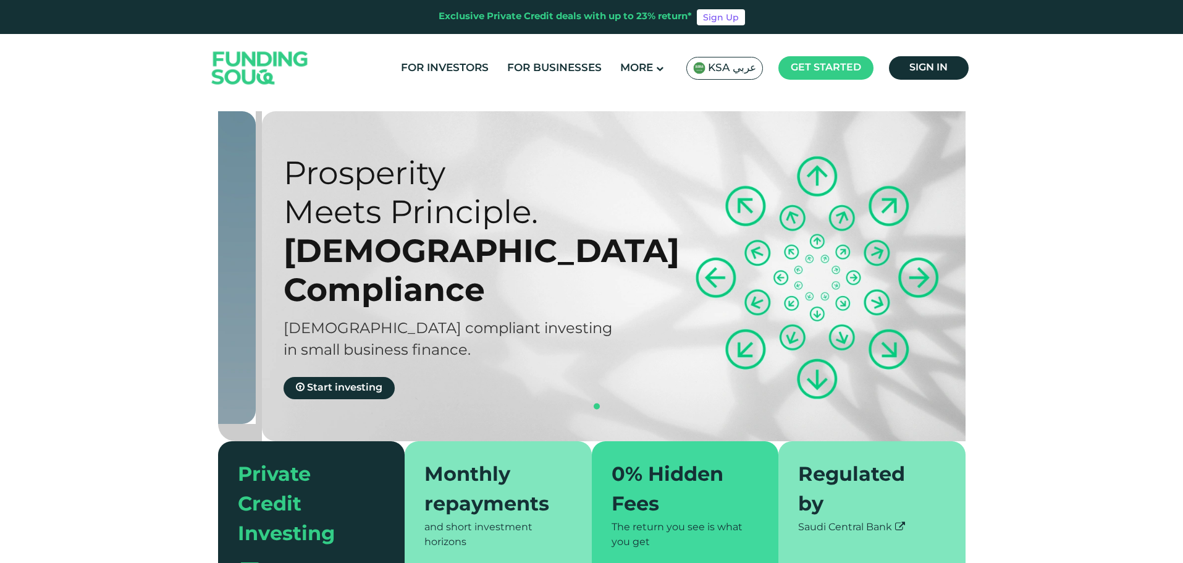
drag, startPoint x: 619, startPoint y: 262, endPoint x: 633, endPoint y: 259, distance: 14.4
click at [633, 259] on div "Prosperity Meets Principle. Shariah Compliance [DEMOGRAPHIC_DATA] compliant inv…" at bounding box center [645, 276] width 748 height 330
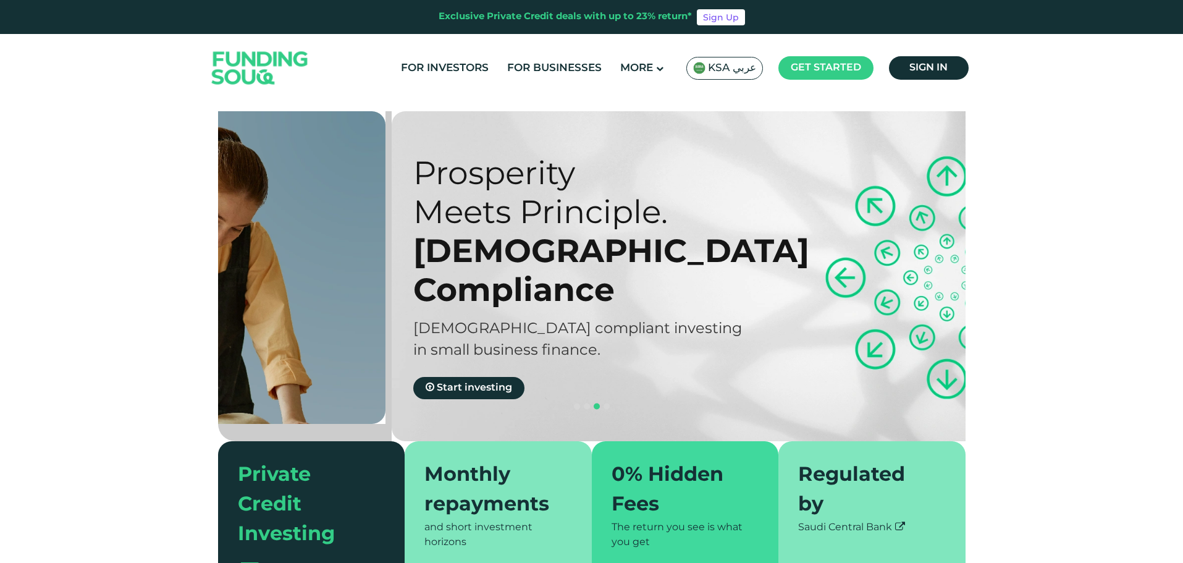
drag, startPoint x: 673, startPoint y: 268, endPoint x: 1001, endPoint y: 264, distance: 328.1
click at [1001, 264] on section "Prosperity Meets Principle. Shariah Compliance [DEMOGRAPHIC_DATA] compliant inv…" at bounding box center [591, 358] width 1183 height 495
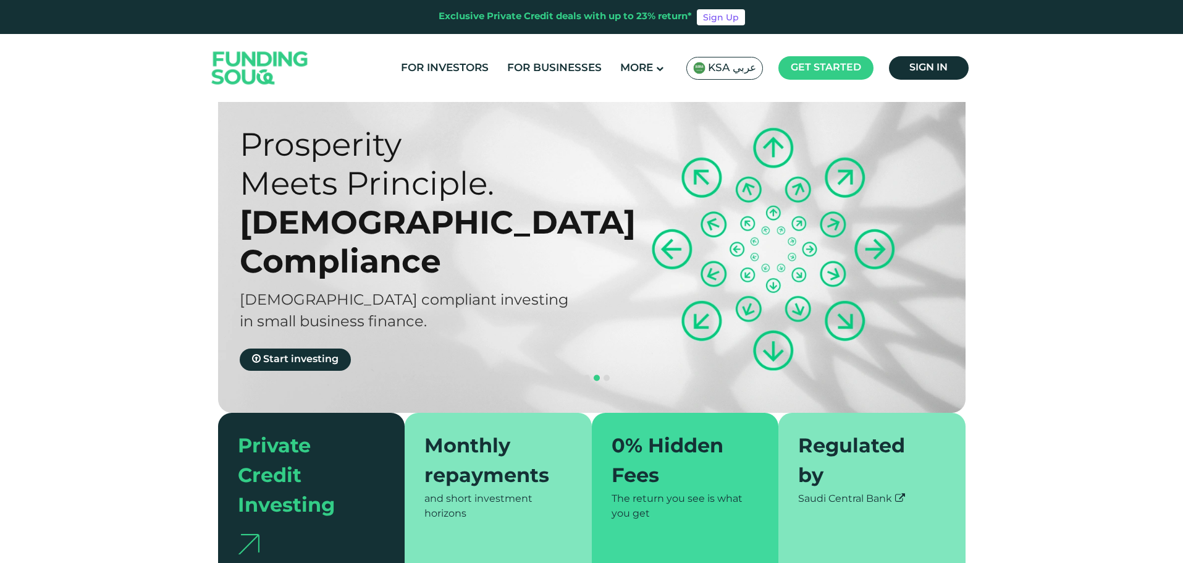
scroll to position [247, 0]
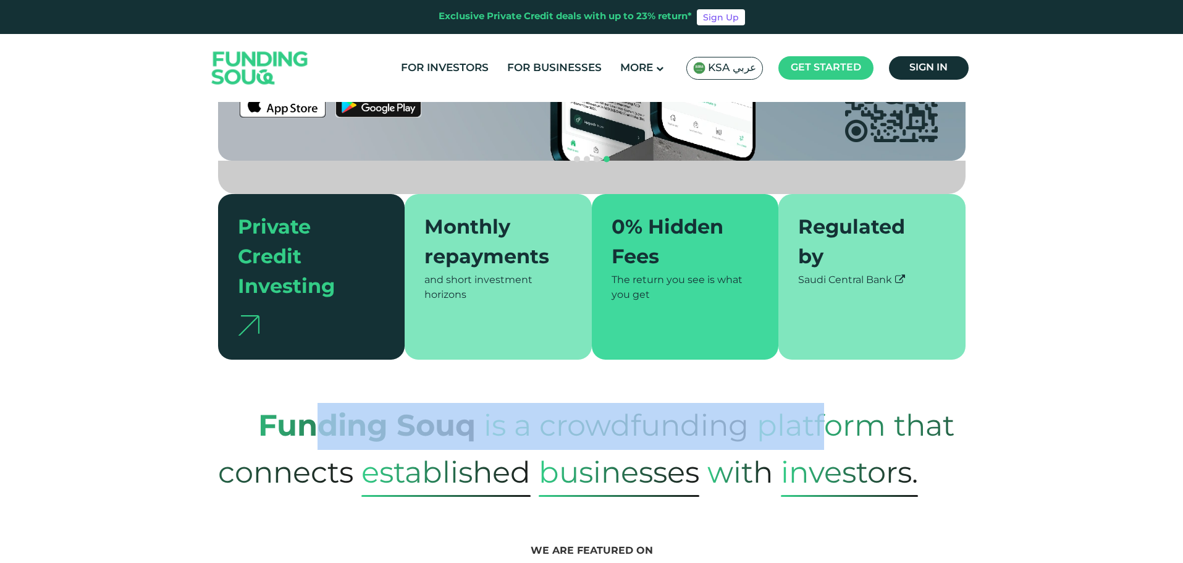
drag, startPoint x: 830, startPoint y: 395, endPoint x: 322, endPoint y: 381, distance: 508.6
click at [322, 403] on p "Funding Souq is a crowdfunding platform that connects established Businesses wi…" at bounding box center [592, 450] width 748 height 94
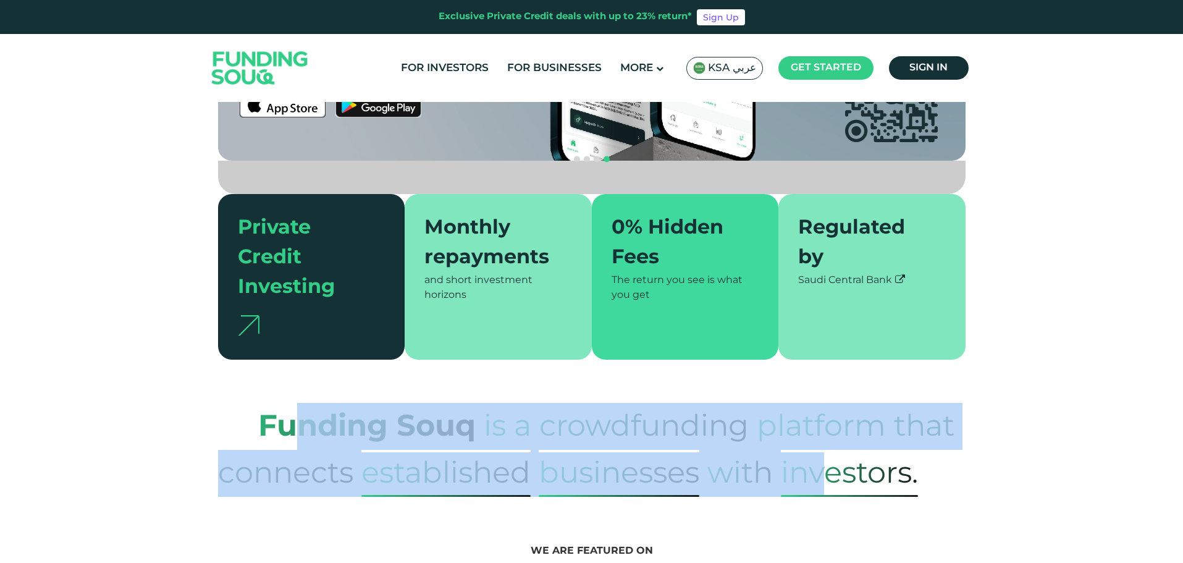
drag, startPoint x: 297, startPoint y: 387, endPoint x: 859, endPoint y: 439, distance: 565.2
click at [834, 432] on p "Funding Souq is a crowdfunding platform that connects established Businesses wi…" at bounding box center [592, 450] width 748 height 94
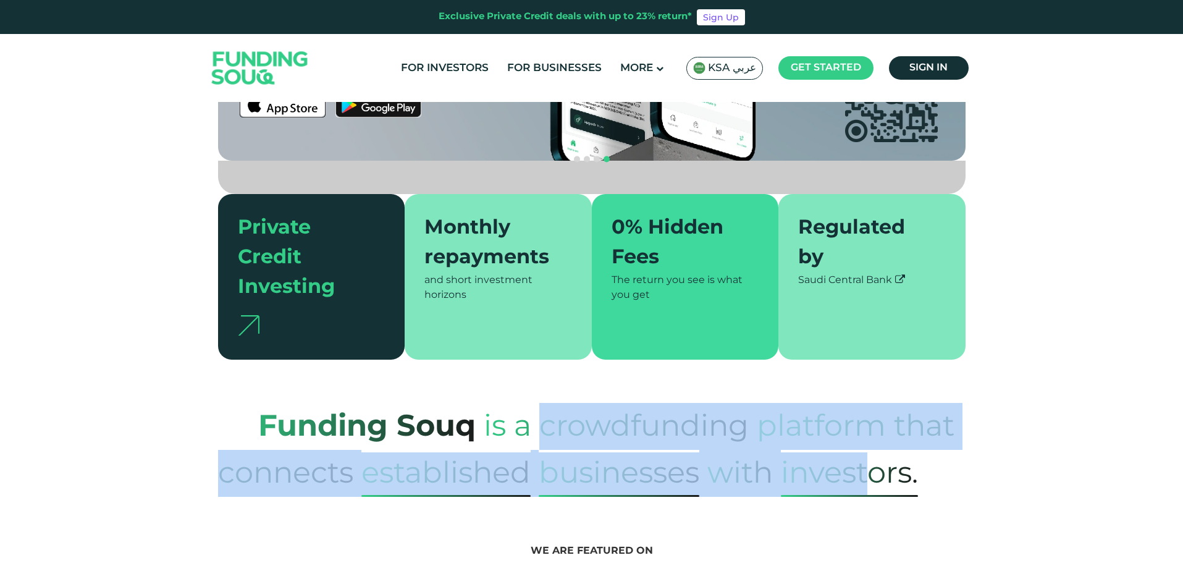
drag, startPoint x: 869, startPoint y: 442, endPoint x: 541, endPoint y: 407, distance: 329.9
click at [541, 407] on p "Funding Souq is a crowdfunding platform that connects established Businesses wi…" at bounding box center [592, 450] width 748 height 94
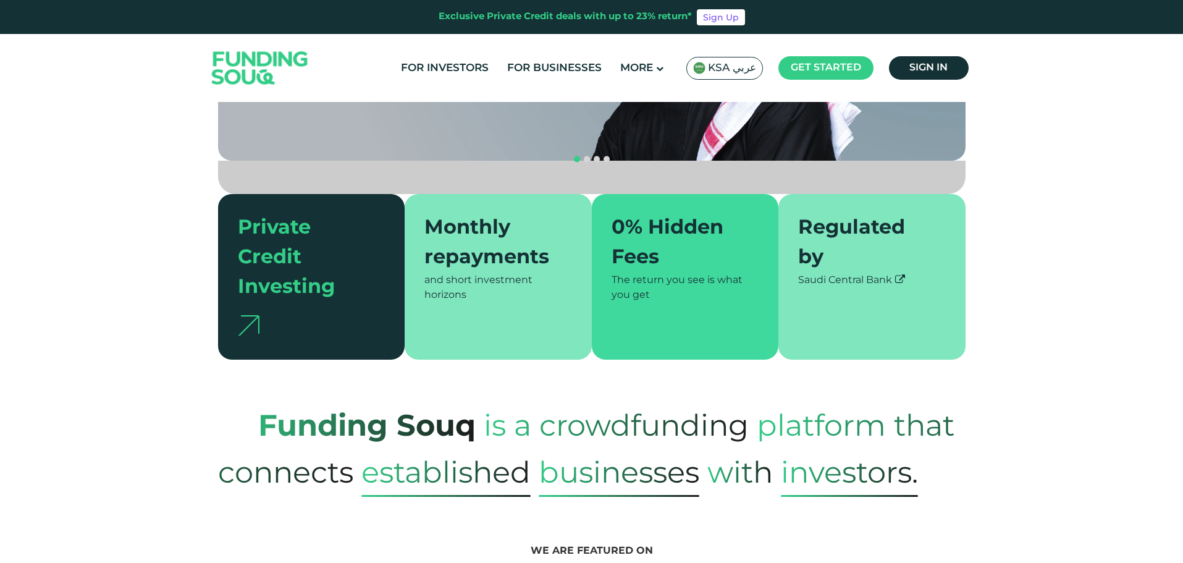
click at [897, 452] on span "Investors." at bounding box center [849, 474] width 137 height 44
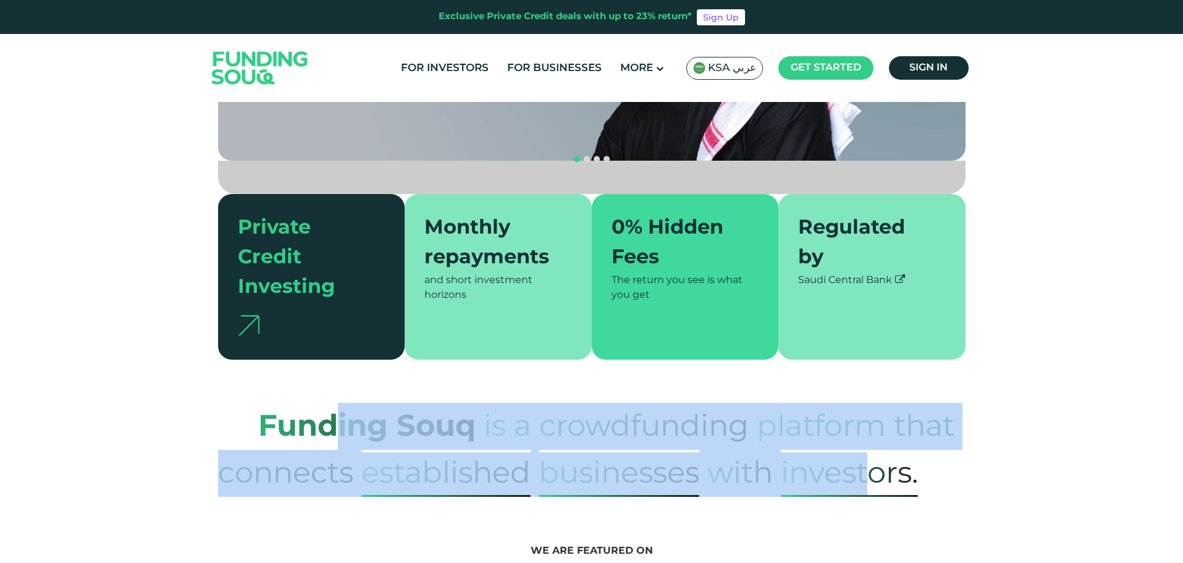
drag, startPoint x: 866, startPoint y: 439, endPoint x: 336, endPoint y: 390, distance: 531.7
click at [336, 403] on p "Funding Souq is a crowdfunding platform that connects established Businesses wi…" at bounding box center [592, 450] width 748 height 94
drag, startPoint x: 299, startPoint y: 392, endPoint x: 840, endPoint y: 436, distance: 542.3
click at [825, 432] on p "Funding Souq is a crowdfunding platform that connects established Businesses wi…" at bounding box center [592, 450] width 748 height 94
drag, startPoint x: 856, startPoint y: 433, endPoint x: 308, endPoint y: 386, distance: 550.0
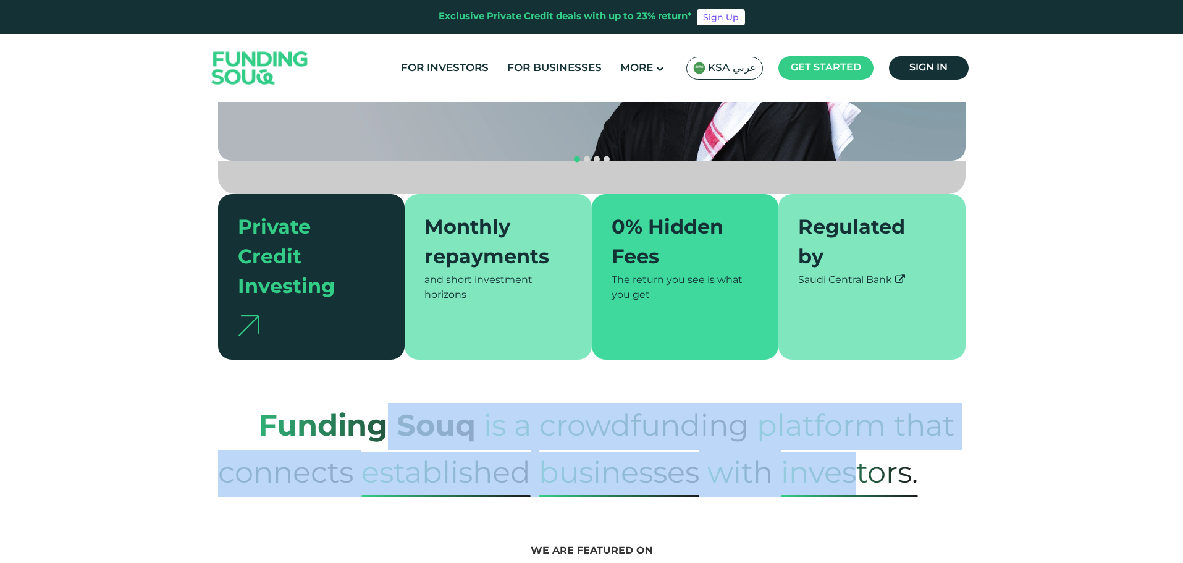
click at [384, 403] on p "Funding Souq is a crowdfunding platform that connects established Businesses wi…" at bounding box center [592, 450] width 748 height 94
drag, startPoint x: 318, startPoint y: 385, endPoint x: 830, endPoint y: 440, distance: 515.1
click at [830, 440] on p "Funding Souq is a crowdfunding platform that connects established Businesses wi…" at bounding box center [592, 450] width 748 height 94
drag, startPoint x: 880, startPoint y: 442, endPoint x: 384, endPoint y: 384, distance: 499.5
click at [484, 403] on p "Funding Souq is a crowdfunding platform that connects established Businesses wi…" at bounding box center [592, 450] width 748 height 94
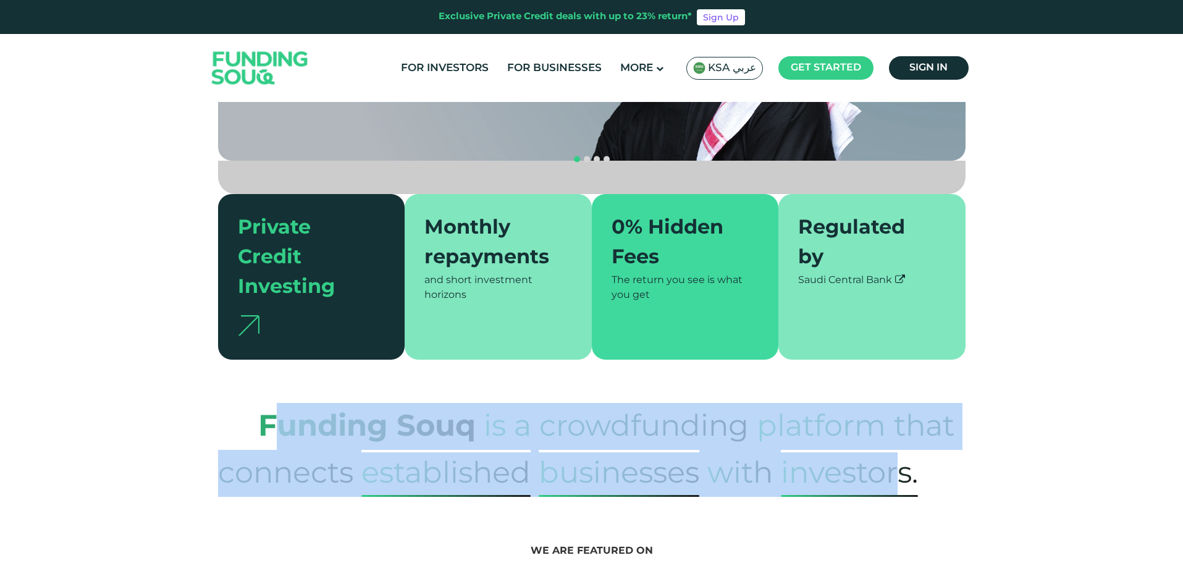
drag, startPoint x: 280, startPoint y: 385, endPoint x: 901, endPoint y: 439, distance: 623.2
click at [902, 439] on p "Funding Souq is a crowdfunding platform that connects established Businesses wi…" at bounding box center [592, 450] width 748 height 94
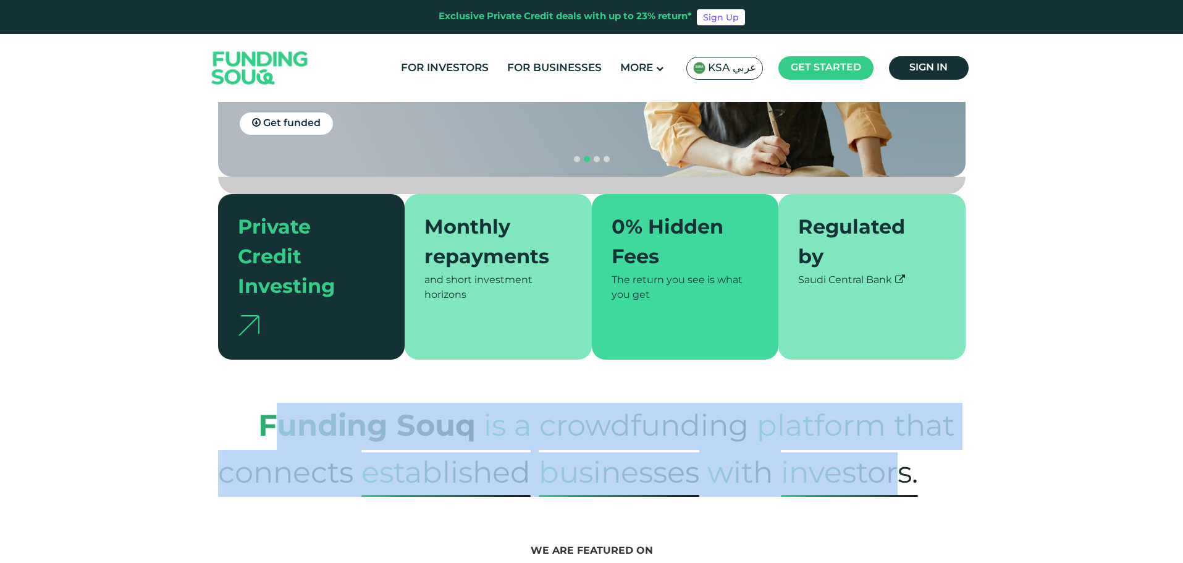
click at [832, 406] on span "platform that connects" at bounding box center [586, 448] width 736 height 107
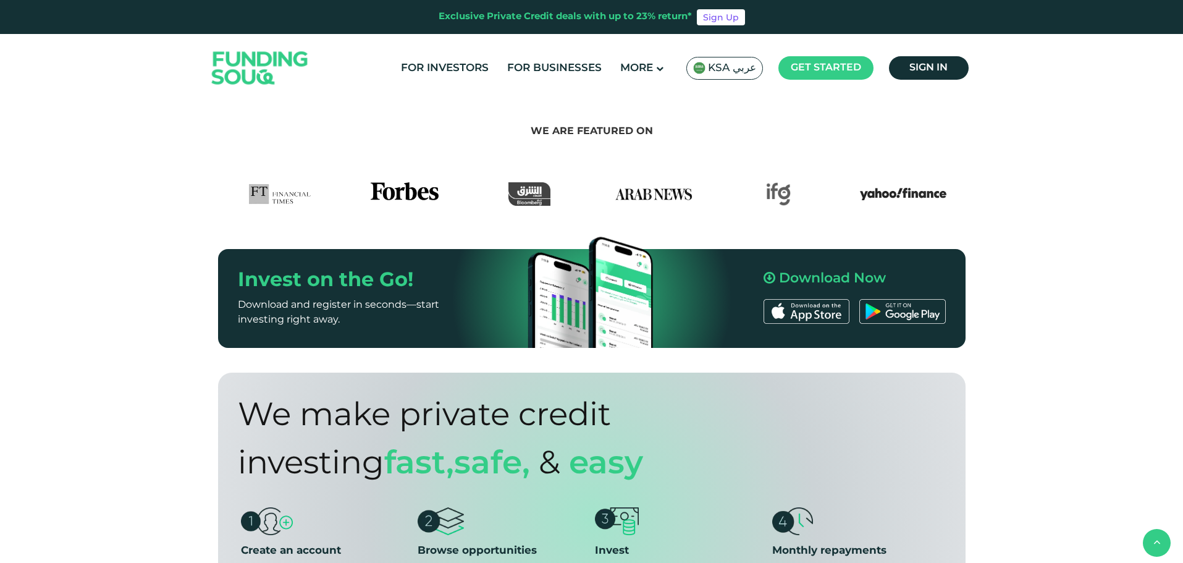
scroll to position [680, 0]
